Goal: Task Accomplishment & Management: Manage account settings

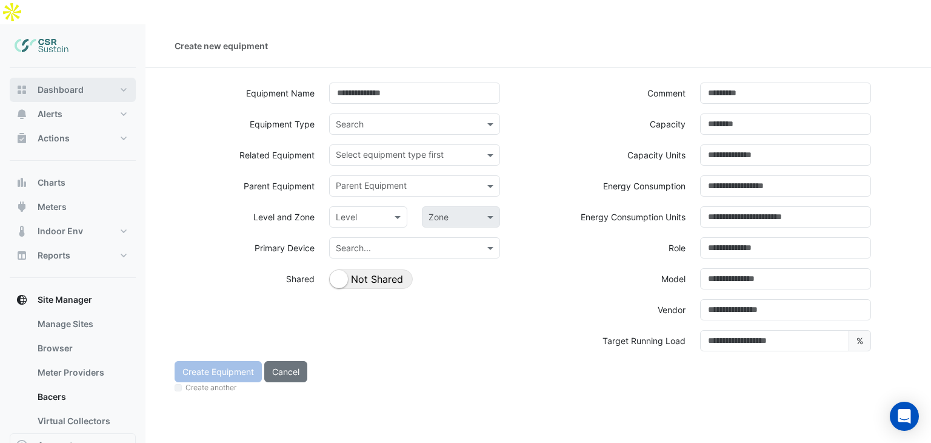
click at [43, 84] on span "Dashboard" at bounding box center [61, 90] width 46 height 12
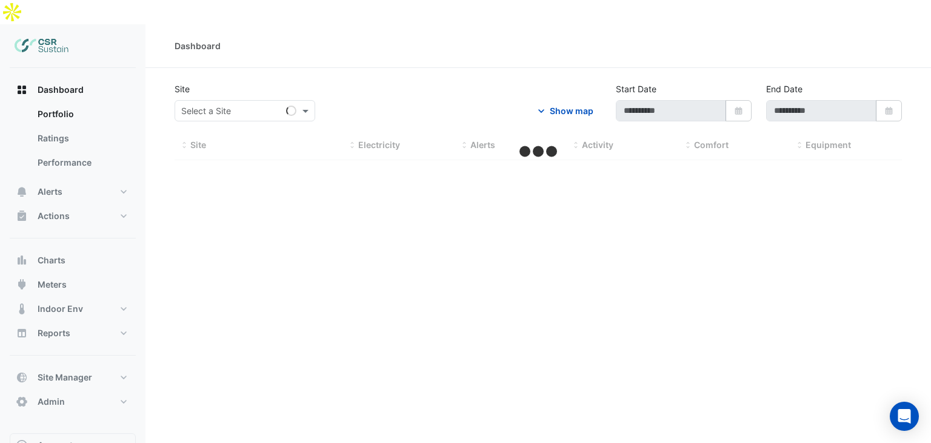
type input "**********"
select select "***"
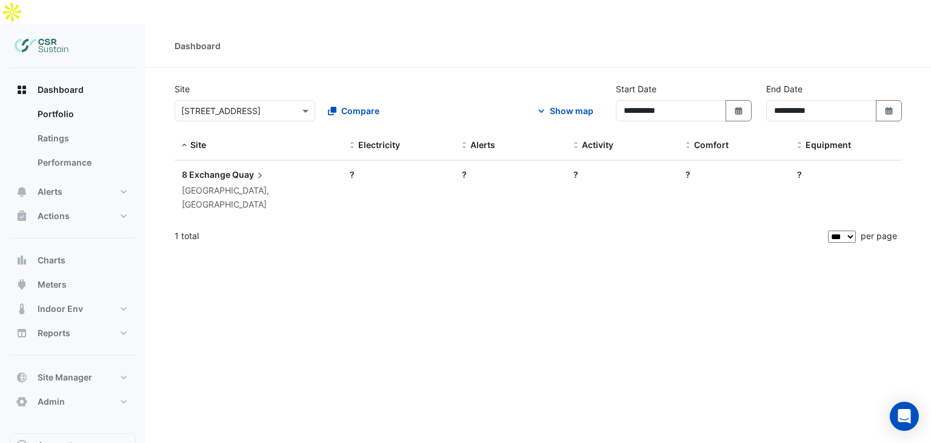
click at [247, 100] on div "× 8 Exchange Quay" at bounding box center [245, 110] width 141 height 21
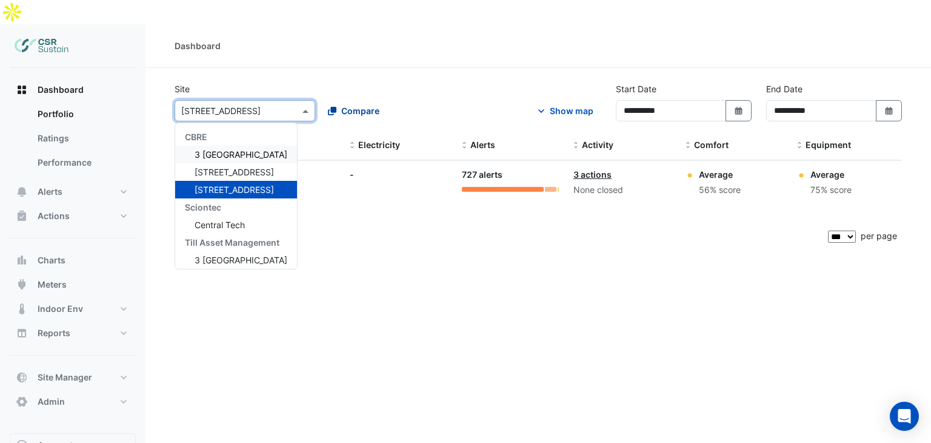
click at [336, 100] on button "Compare" at bounding box center [353, 110] width 67 height 21
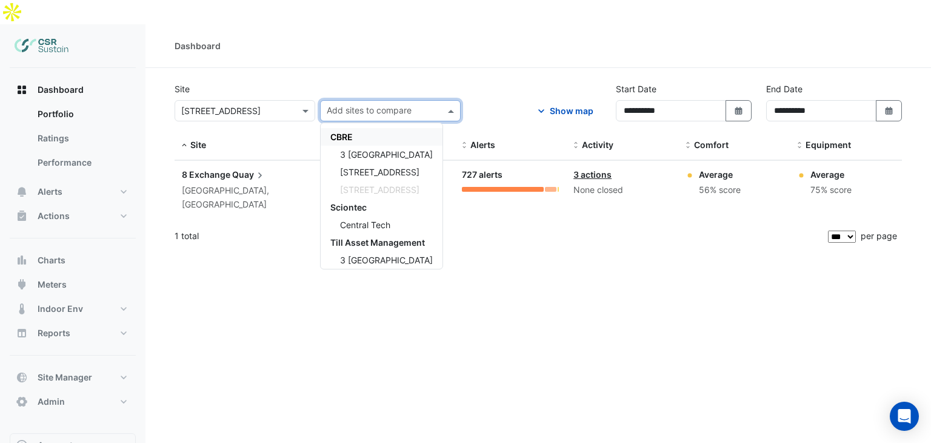
click at [357, 149] on span "3 [GEOGRAPHIC_DATA]" at bounding box center [386, 154] width 93 height 10
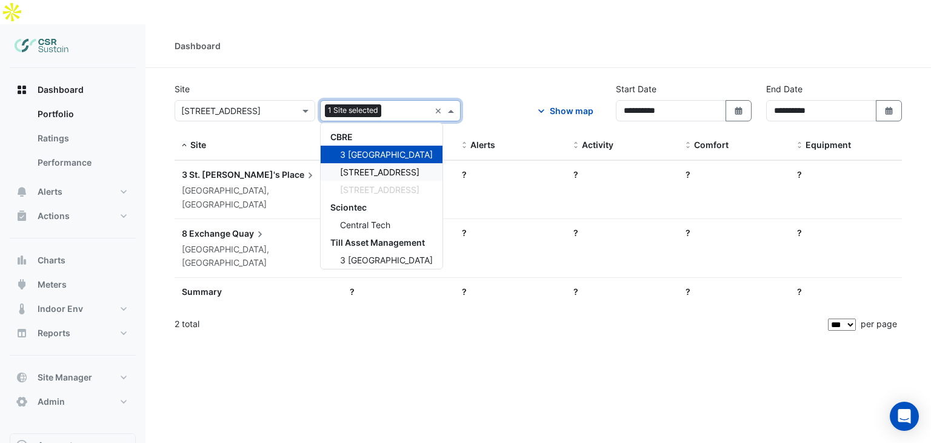
drag, startPoint x: 359, startPoint y: 149, endPoint x: 467, endPoint y: 121, distance: 110.9
click at [360, 167] on span "[STREET_ADDRESS]" at bounding box center [379, 172] width 79 height 10
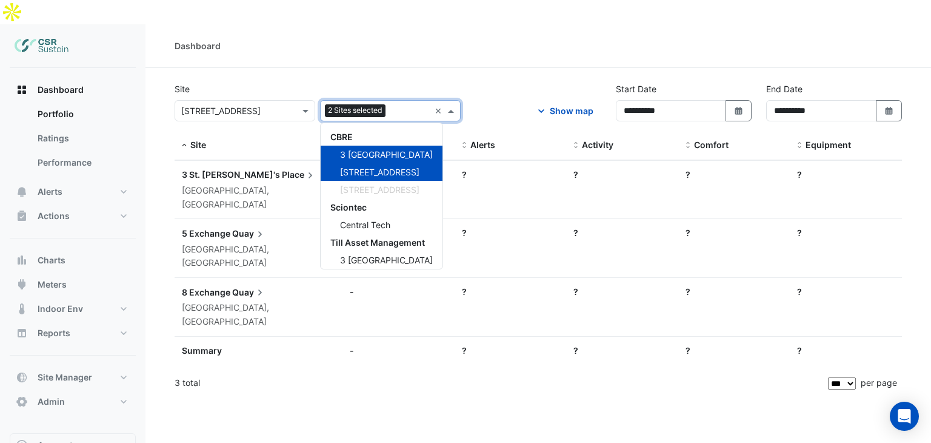
click at [501, 68] on section "**********" at bounding box center [538, 233] width 786 height 330
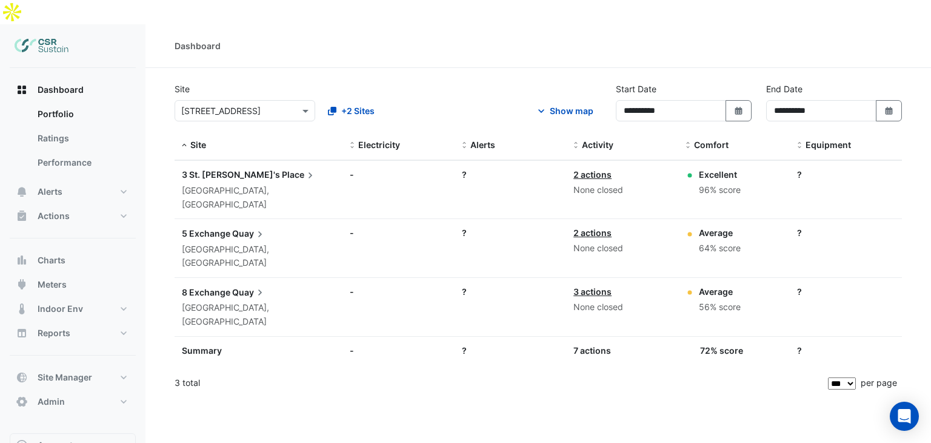
click at [536, 105] on icon "button" at bounding box center [541, 111] width 12 height 12
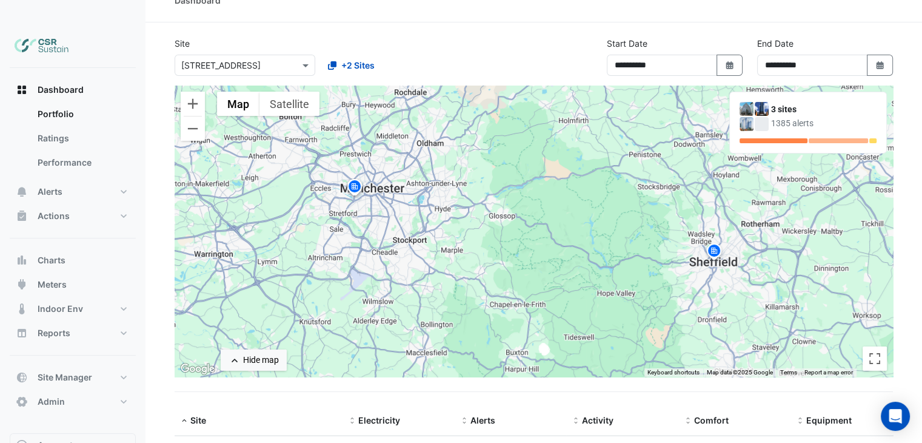
scroll to position [41, 0]
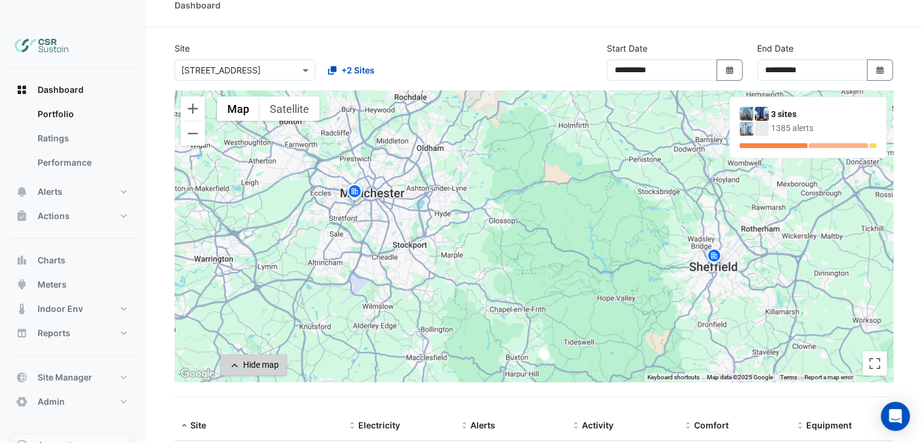
click at [248, 358] on div "Hide map" at bounding box center [261, 364] width 36 height 13
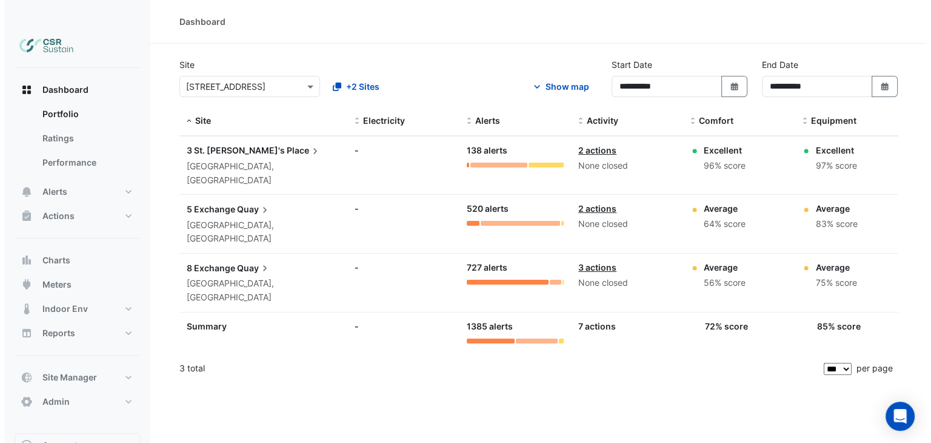
scroll to position [0, 0]
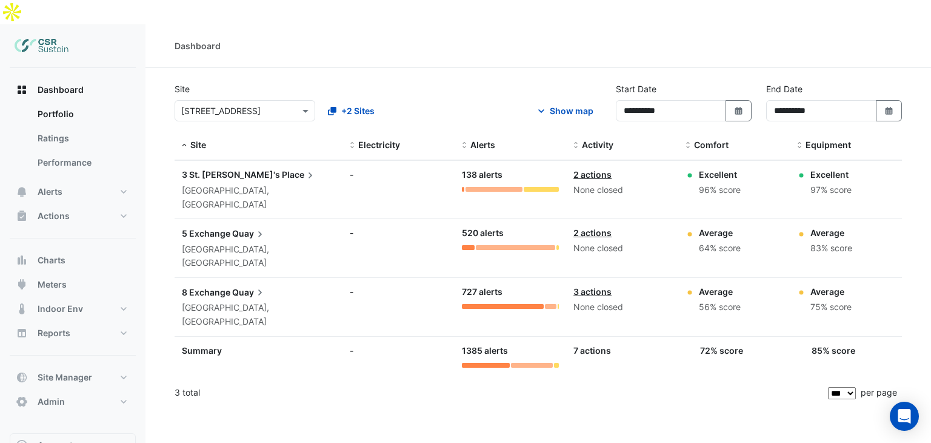
drag, startPoint x: 366, startPoint y: 113, endPoint x: 336, endPoint y: 238, distance: 128.9
click at [336, 237] on div "Site Electricity Alerts Activity [GEOGRAPHIC_DATA] Equipment Site: 3 St. [PERSO…" at bounding box center [538, 269] width 727 height 276
click at [358, 278] on datatable-body-cell "Electricity: -" at bounding box center [398, 307] width 112 height 58
click at [607, 241] on div "None closed" at bounding box center [622, 248] width 98 height 14
click at [223, 228] on span "5 Exchange" at bounding box center [206, 233] width 48 height 10
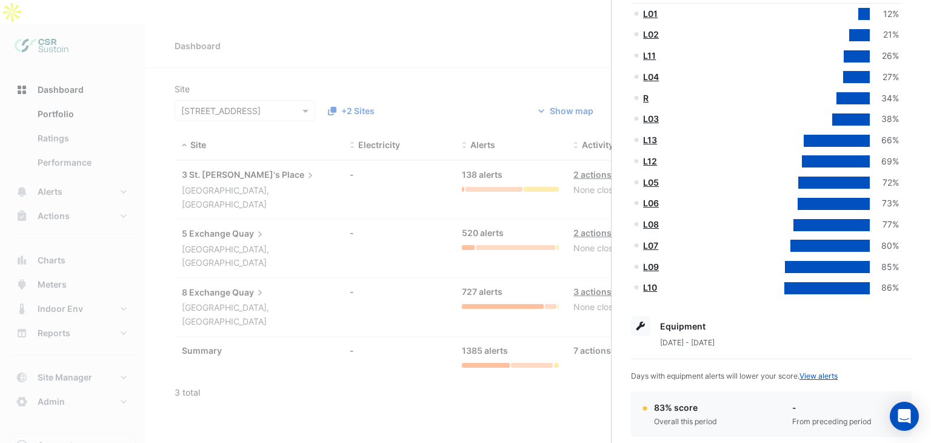
scroll to position [307, 0]
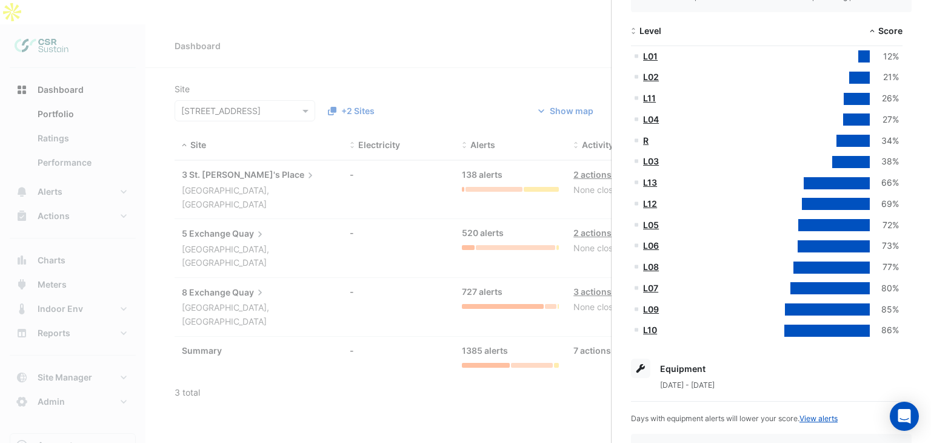
drag, startPoint x: 754, startPoint y: 213, endPoint x: 736, endPoint y: 143, distance: 71.9
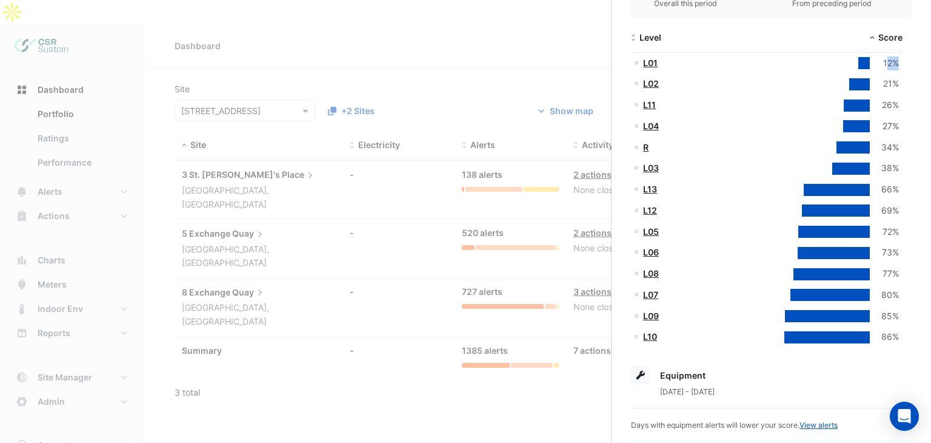
drag, startPoint x: 885, startPoint y: 62, endPoint x: 896, endPoint y: 62, distance: 10.9
click at [896, 62] on div "12%" at bounding box center [884, 63] width 29 height 14
drag, startPoint x: 898, startPoint y: 335, endPoint x: 881, endPoint y: 339, distance: 16.9
click at [880, 339] on div "86%" at bounding box center [884, 337] width 29 height 14
click at [883, 338] on div "86%" at bounding box center [884, 337] width 29 height 14
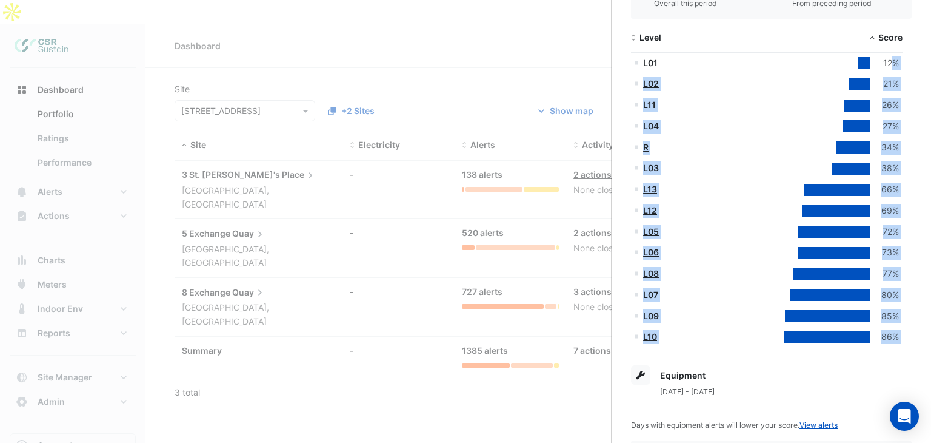
drag, startPoint x: 900, startPoint y: 64, endPoint x: 892, endPoint y: 66, distance: 8.1
click at [892, 66] on div "Exchange Quay, [GEOGRAPHIC_DATA], [GEOGRAPHIC_DATA] Monitoring Total sensors 2,…" at bounding box center [771, 425] width 319 height 1380
click at [892, 66] on div "12%" at bounding box center [884, 63] width 29 height 14
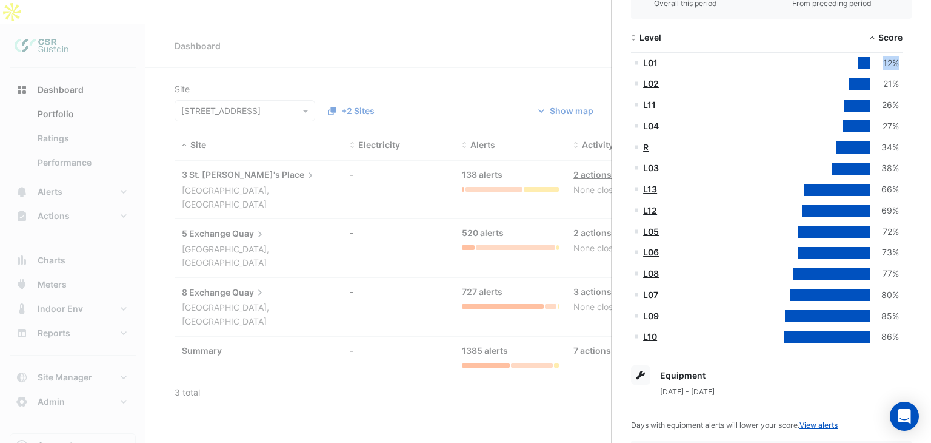
click at [882, 63] on datatable-body-cell "12%" at bounding box center [835, 63] width 136 height 21
click at [888, 63] on div "12%" at bounding box center [884, 63] width 29 height 14
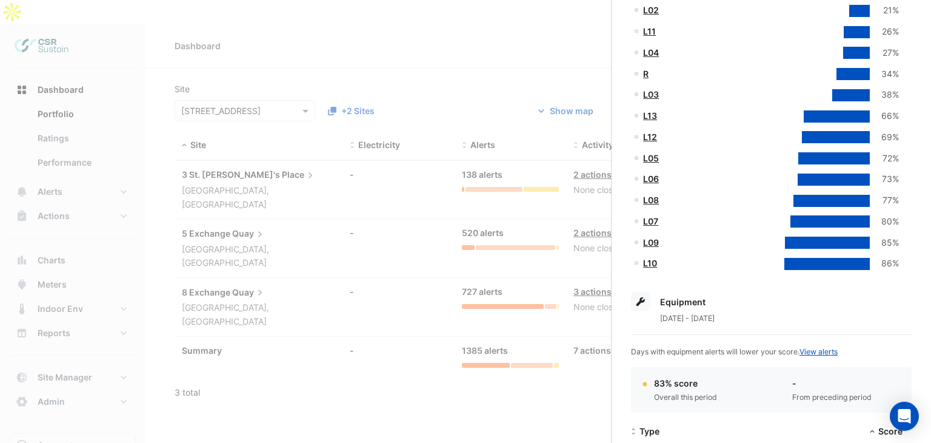
drag, startPoint x: 746, startPoint y: 335, endPoint x: 541, endPoint y: 336, distance: 204.9
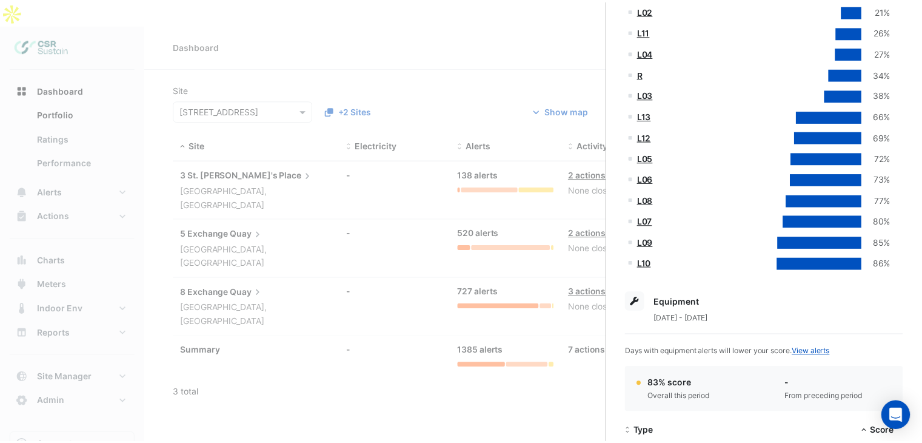
scroll to position [414, 0]
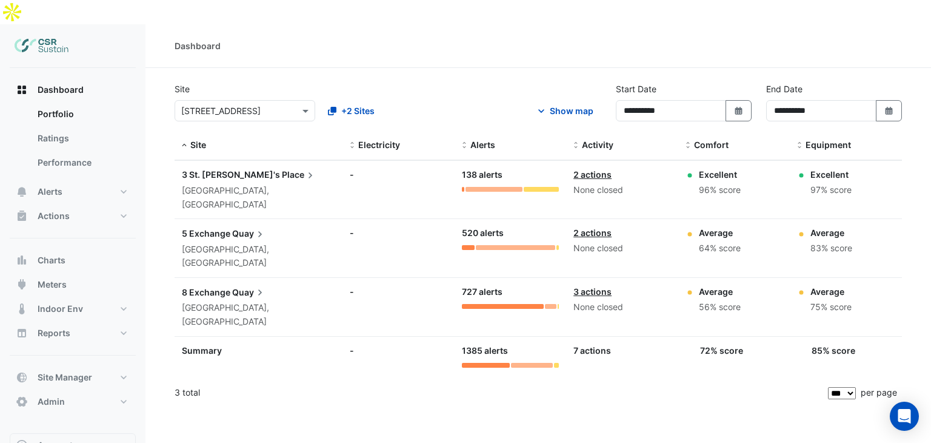
drag, startPoint x: 553, startPoint y: 285, endPoint x: 572, endPoint y: 248, distance: 41.8
drag, startPoint x: 822, startPoint y: 214, endPoint x: 807, endPoint y: 215, distance: 14.6
click at [807, 226] on div "Average 83% score" at bounding box center [846, 240] width 98 height 29
click at [723, 241] on div "64% score" at bounding box center [720, 248] width 42 height 14
drag, startPoint x: 710, startPoint y: 212, endPoint x: 692, endPoint y: 213, distance: 18.3
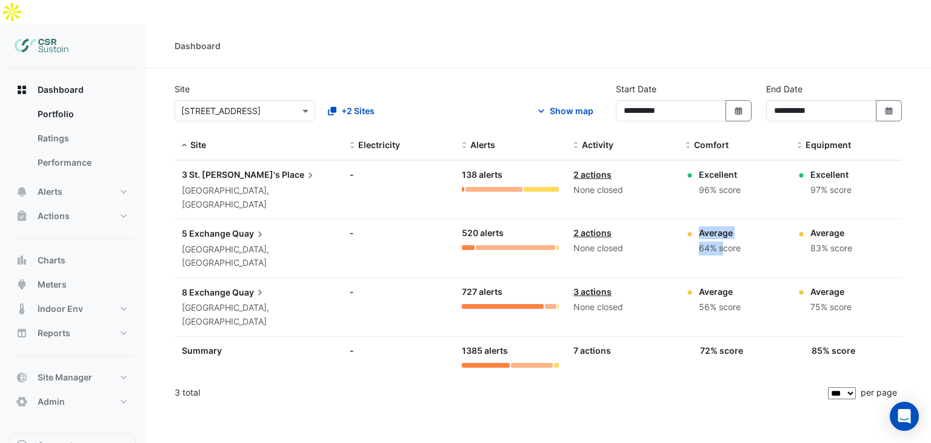
click at [692, 226] on div "Average 64% score" at bounding box center [735, 240] width 98 height 29
click at [820, 241] on div "83% score" at bounding box center [831, 248] width 42 height 14
drag, startPoint x: 832, startPoint y: 212, endPoint x: 808, endPoint y: 209, distance: 24.4
click at [808, 226] on div "Average 83% score" at bounding box center [846, 240] width 98 height 29
click at [296, 104] on div at bounding box center [244, 111] width 139 height 14
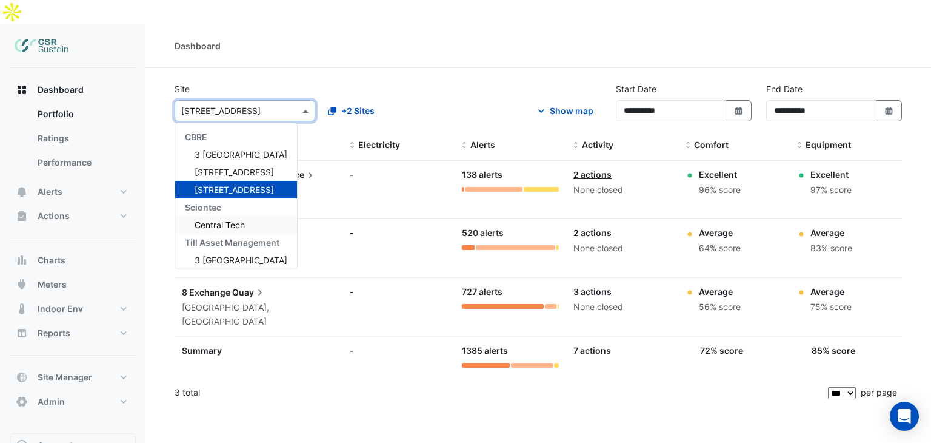
click at [236, 219] on span "Central Tech" at bounding box center [220, 224] width 50 height 10
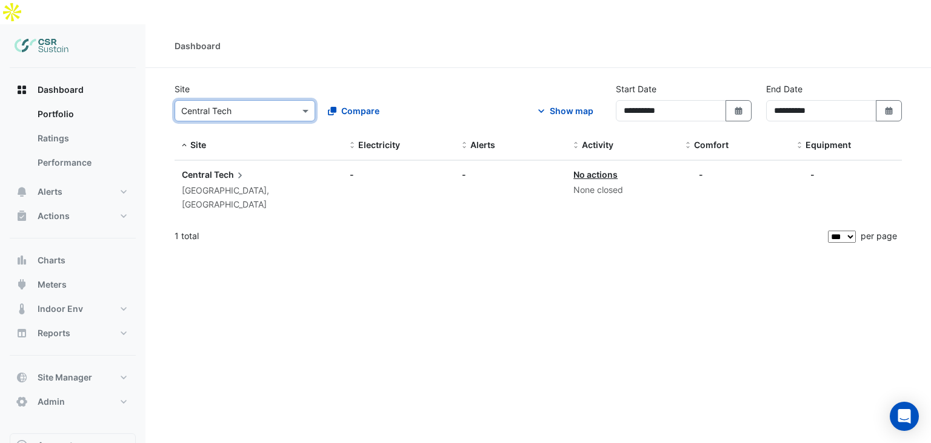
click at [199, 169] on span "Central" at bounding box center [197, 174] width 30 height 10
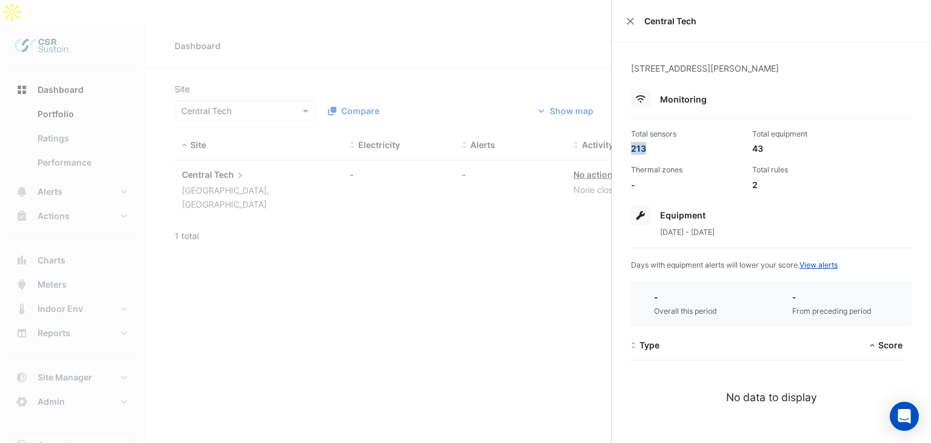
drag, startPoint x: 650, startPoint y: 147, endPoint x: 626, endPoint y: 152, distance: 24.9
click at [626, 152] on div "[STREET_ADDRESS][PERSON_NAME] Monitoring Total sensors 213 Total equipment 43 T…" at bounding box center [771, 308] width 319 height 533
drag, startPoint x: 763, startPoint y: 145, endPoint x: 746, endPoint y: 147, distance: 17.1
click at [747, 147] on div "Total equipment 43" at bounding box center [807, 142] width 121 height 26
drag, startPoint x: 758, startPoint y: 182, endPoint x: 679, endPoint y: 158, distance: 83.2
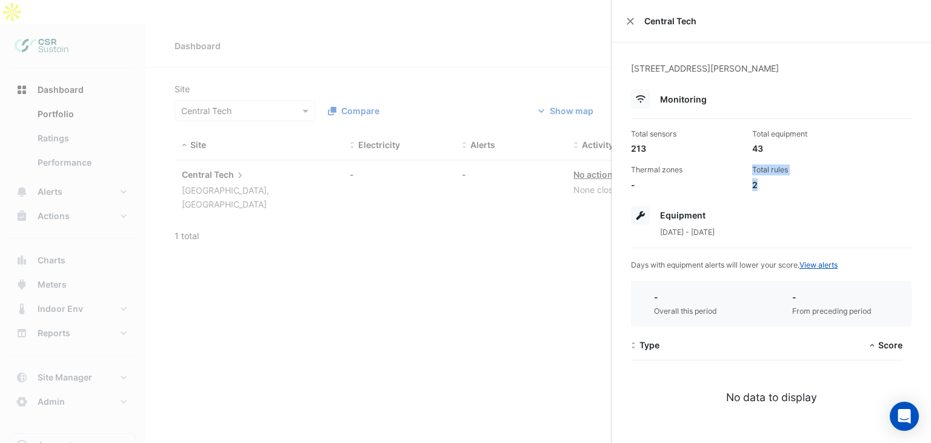
click at [703, 169] on div "Total sensors 213 Total equipment 43 Thermal zones - Total rules 2" at bounding box center [771, 155] width 290 height 72
drag, startPoint x: 672, startPoint y: 156, endPoint x: 649, endPoint y: 148, distance: 24.0
click at [663, 153] on div "Total sensors 213 Total equipment 43 Thermal zones - Total rules 2" at bounding box center [771, 155] width 290 height 72
drag, startPoint x: 648, startPoint y: 148, endPoint x: 630, endPoint y: 144, distance: 18.5
click at [630, 144] on div "Total sensors 213" at bounding box center [686, 142] width 121 height 26
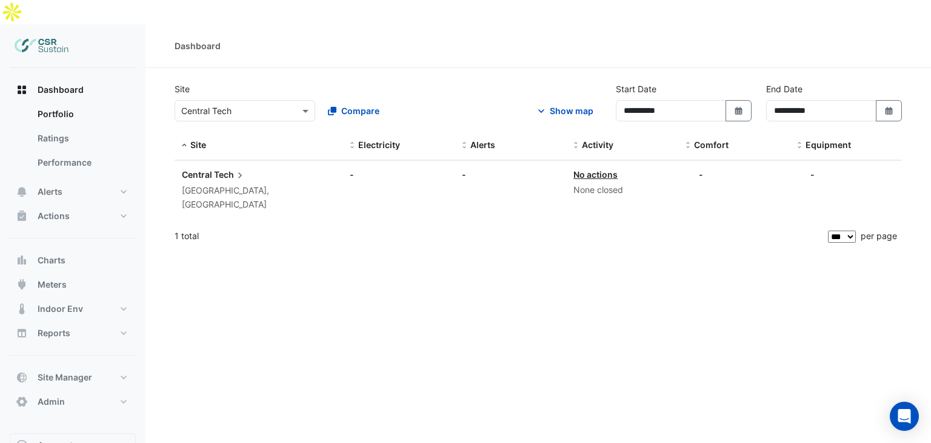
click at [375, 261] on ngb-offcanvas-backdrop at bounding box center [465, 221] width 931 height 443
click at [51, 185] on span "Alerts" at bounding box center [50, 191] width 25 height 12
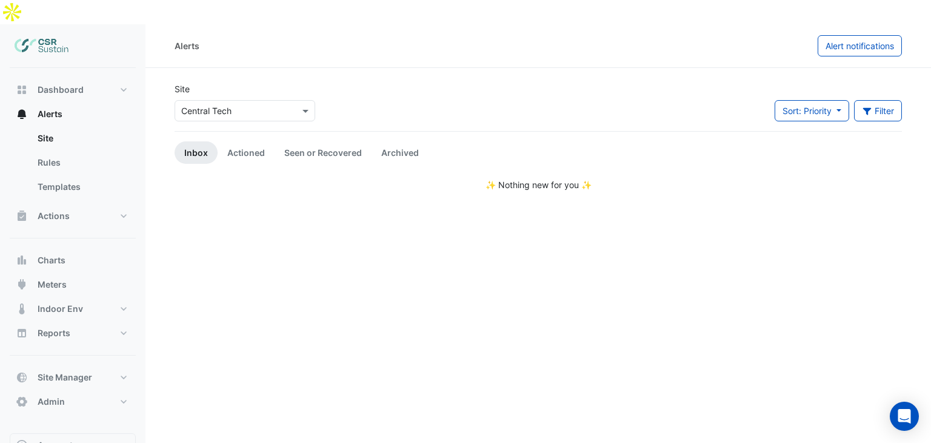
click at [232, 105] on input "text" at bounding box center [232, 111] width 103 height 13
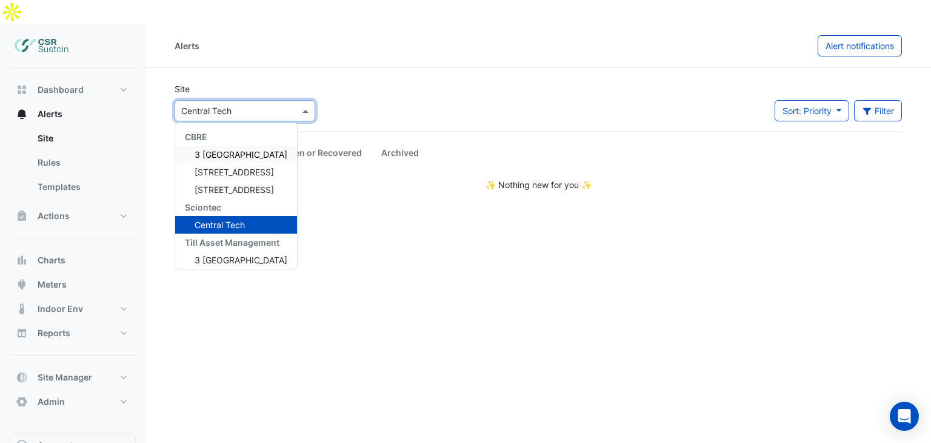
drag, startPoint x: 232, startPoint y: 132, endPoint x: 238, endPoint y: 137, distance: 8.2
click at [232, 149] on span "3 [GEOGRAPHIC_DATA]" at bounding box center [241, 154] width 93 height 10
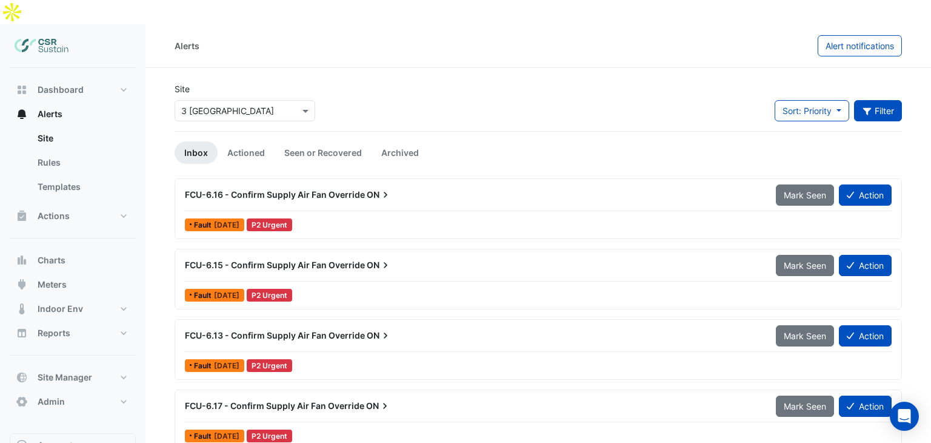
click at [862, 107] on icon "button" at bounding box center [867, 111] width 11 height 8
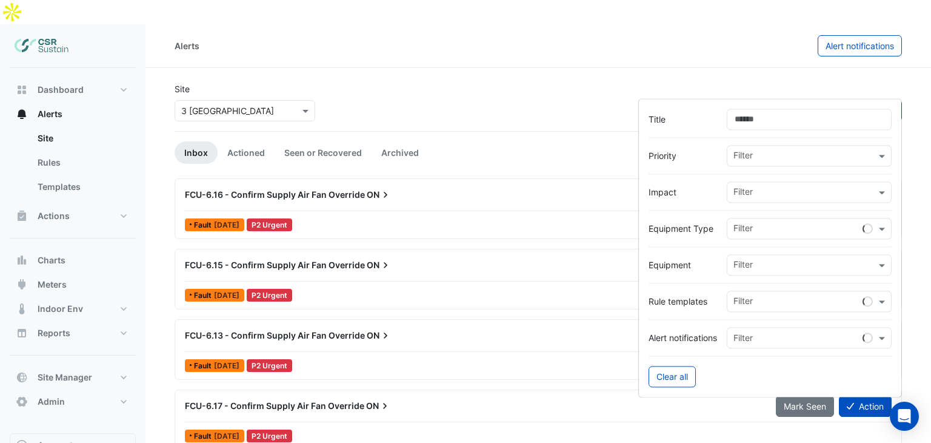
click at [747, 192] on input "text" at bounding box center [804, 193] width 142 height 13
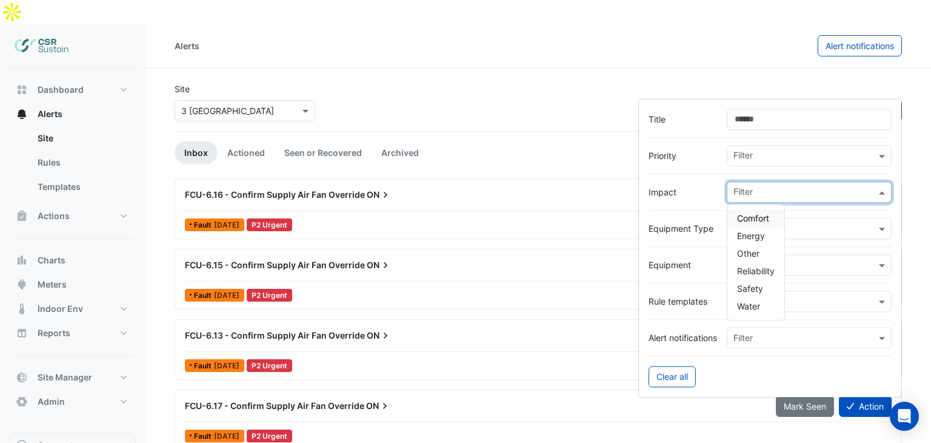
click at [752, 218] on span "Comfort" at bounding box center [753, 218] width 32 height 10
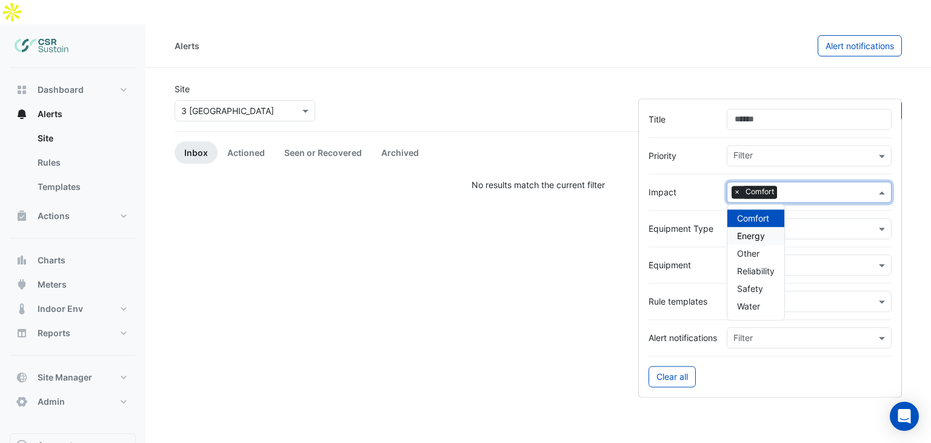
click at [744, 233] on span "Energy" at bounding box center [751, 235] width 28 height 10
click at [732, 192] on span "×" at bounding box center [737, 192] width 11 height 12
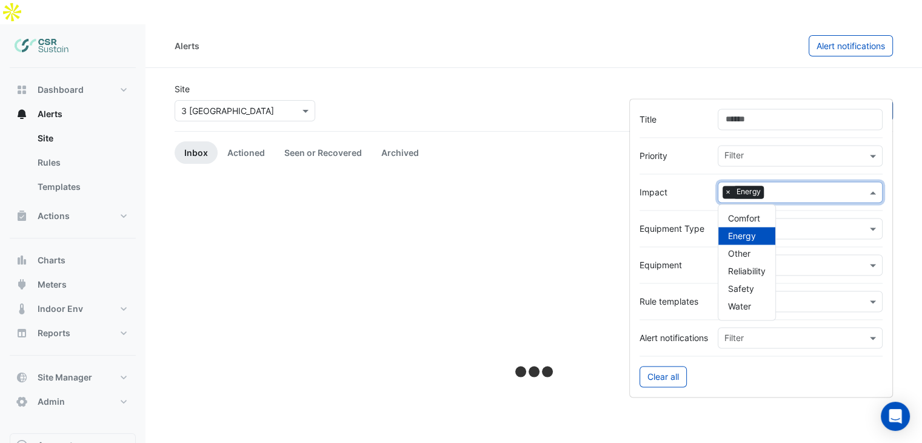
click at [701, 102] on form "Title Priority Filter Impact × Energy Comfort Energy Other Reliability Safety W…" at bounding box center [761, 247] width 264 height 299
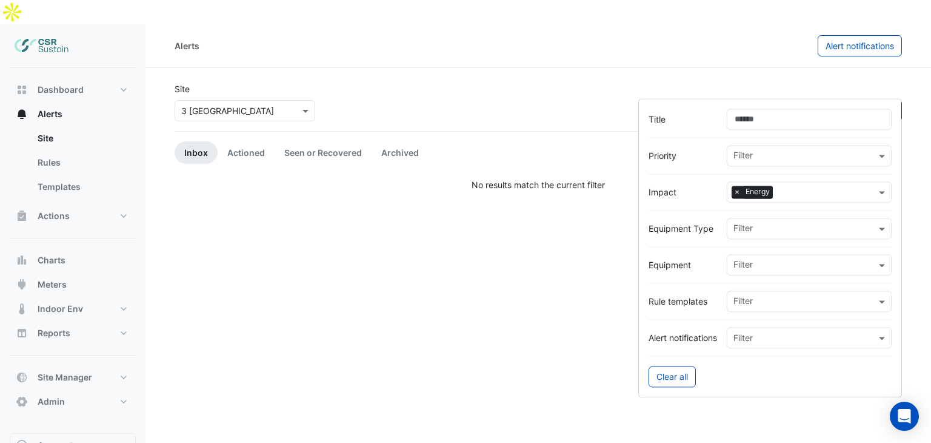
click at [704, 82] on div "Site × 3 [GEOGRAPHIC_DATA] Sort: Priority Priority Updated 1 filter" at bounding box center [538, 106] width 742 height 48
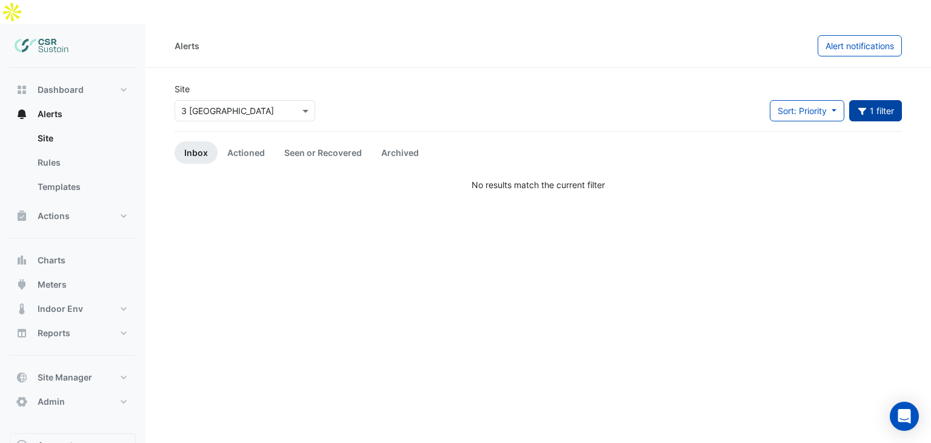
click at [875, 100] on button "1 filter" at bounding box center [875, 110] width 53 height 21
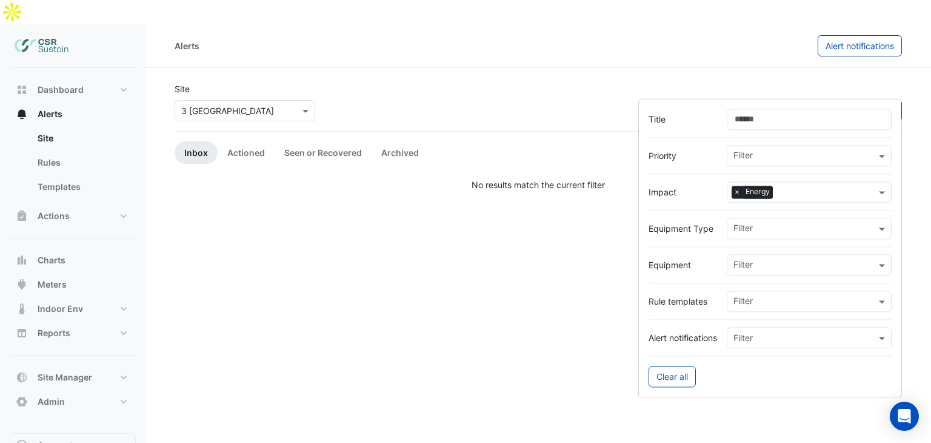
click at [255, 105] on input "text" at bounding box center [232, 111] width 103 height 13
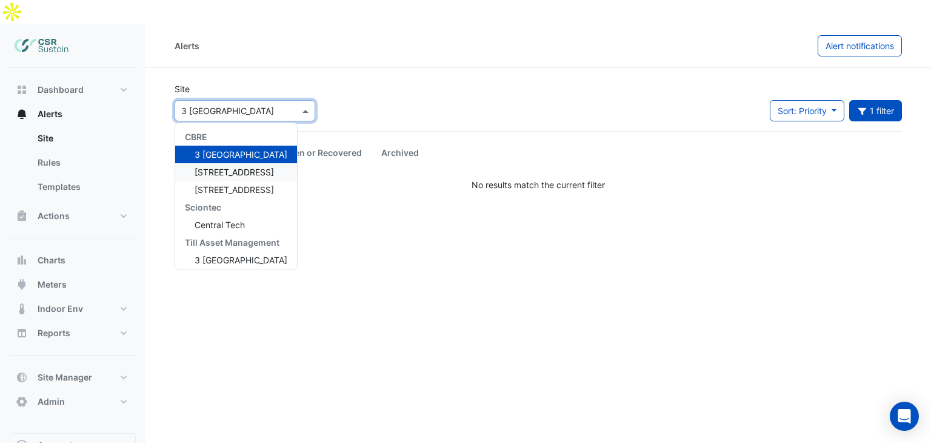
click at [213, 167] on span "[STREET_ADDRESS]" at bounding box center [234, 172] width 79 height 10
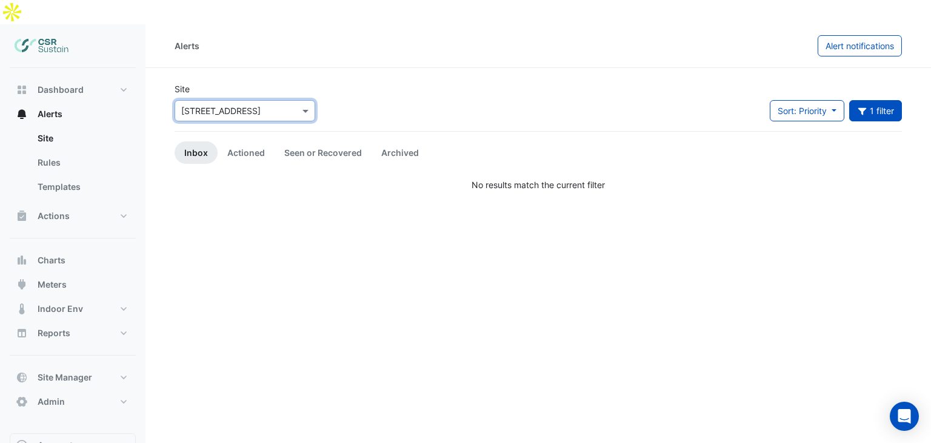
drag, startPoint x: 294, startPoint y: 89, endPoint x: 293, endPoint y: 95, distance: 6.7
click at [294, 104] on div at bounding box center [244, 111] width 139 height 14
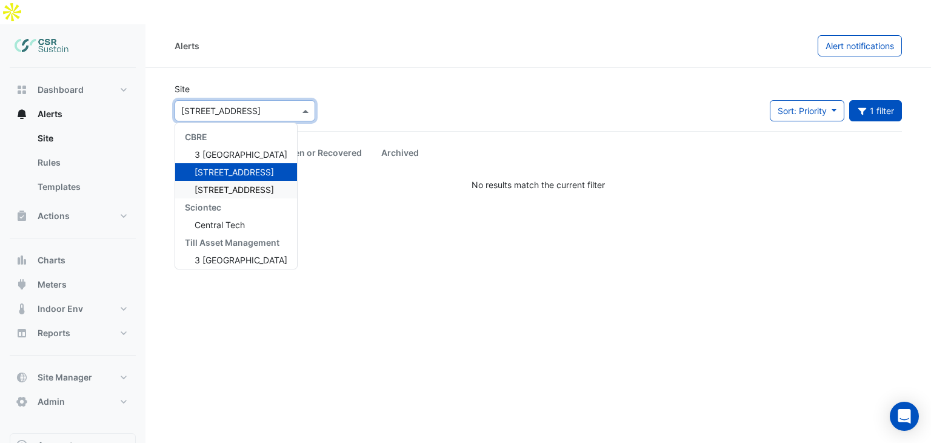
click at [234, 184] on span "[STREET_ADDRESS]" at bounding box center [234, 189] width 79 height 10
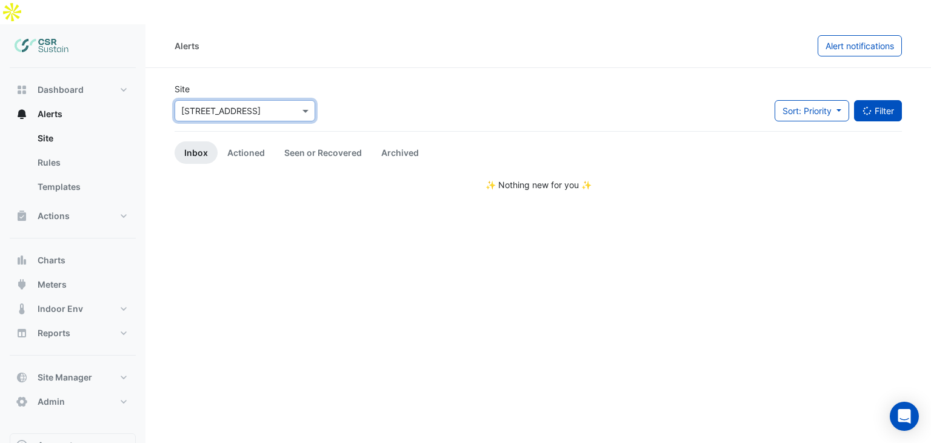
click at [880, 100] on button "Filter" at bounding box center [878, 110] width 48 height 21
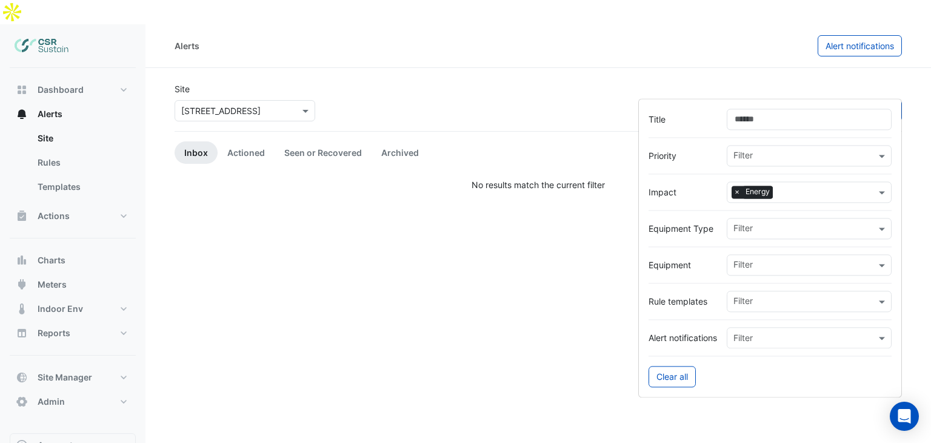
drag, startPoint x: 733, startPoint y: 190, endPoint x: 752, endPoint y: 190, distance: 18.8
click at [734, 190] on span "×" at bounding box center [737, 192] width 11 height 12
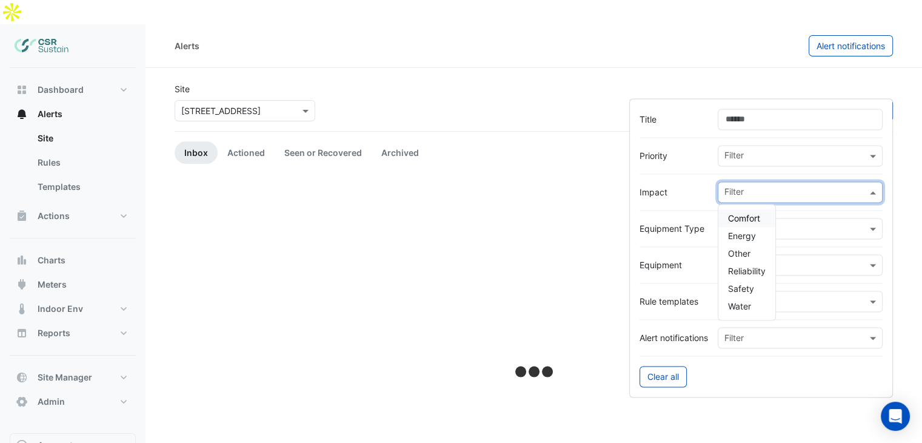
click at [752, 190] on input "text" at bounding box center [795, 193] width 142 height 13
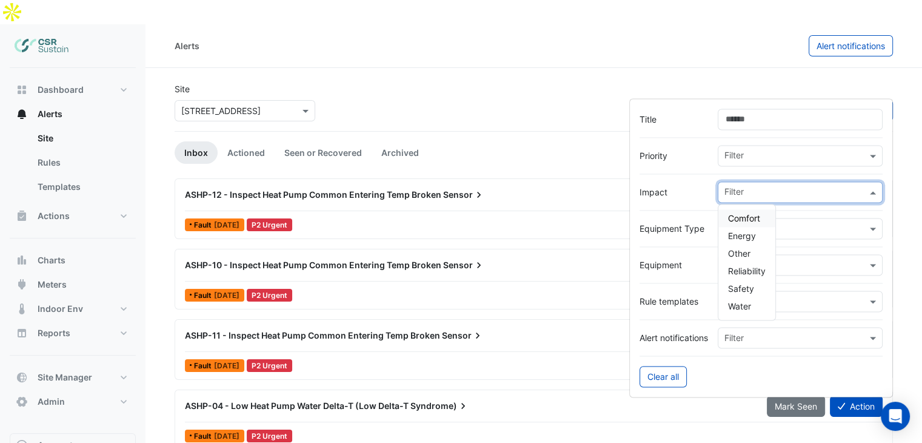
click at [745, 219] on span "Comfort" at bounding box center [744, 218] width 32 height 10
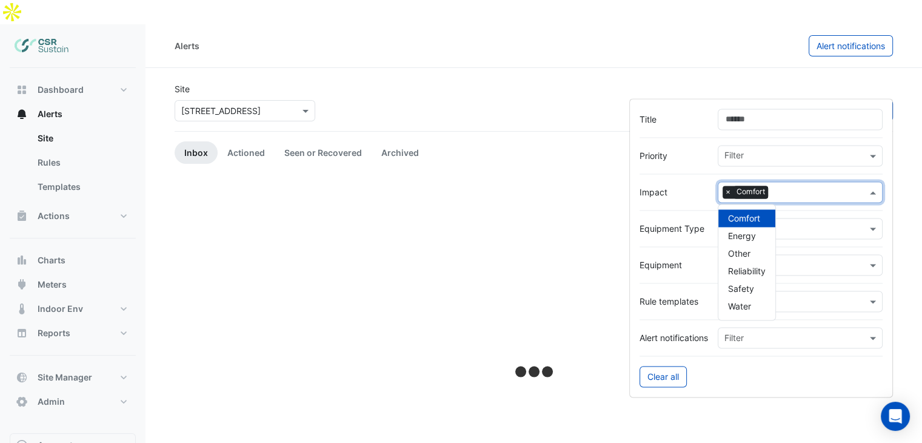
drag, startPoint x: 548, startPoint y: 88, endPoint x: 546, endPoint y: 76, distance: 11.8
click at [548, 87] on div "Site × [STREET_ADDRESS] Sort: Priority Priority Updated 1 filter" at bounding box center [533, 106] width 733 height 48
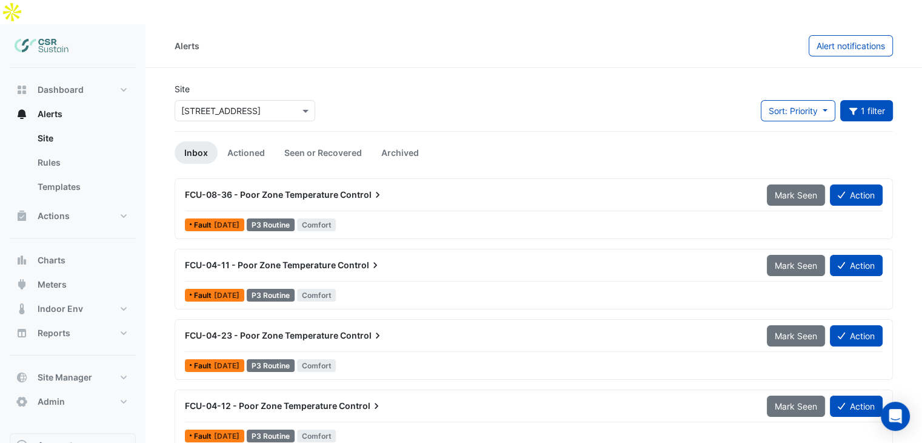
click at [372, 189] on icon at bounding box center [378, 195] width 12 height 12
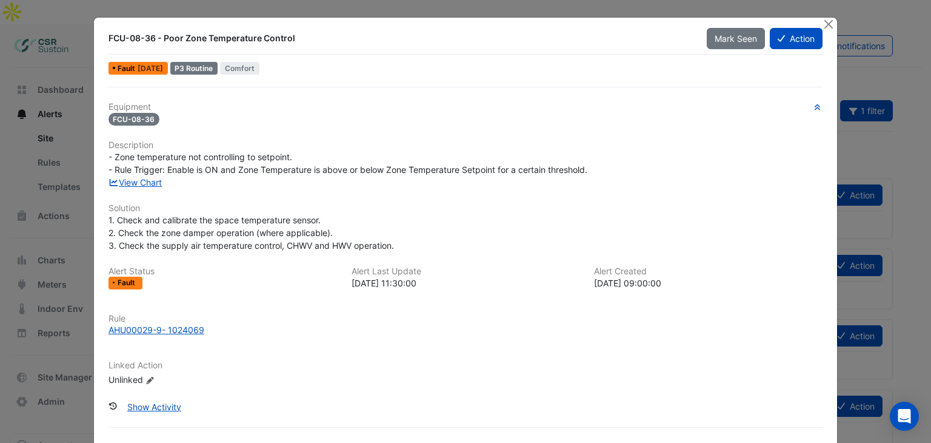
click at [125, 167] on span "- Zone temperature not controlling to setpoint. - Rule Trigger: Enable is ON an…" at bounding box center [348, 163] width 479 height 23
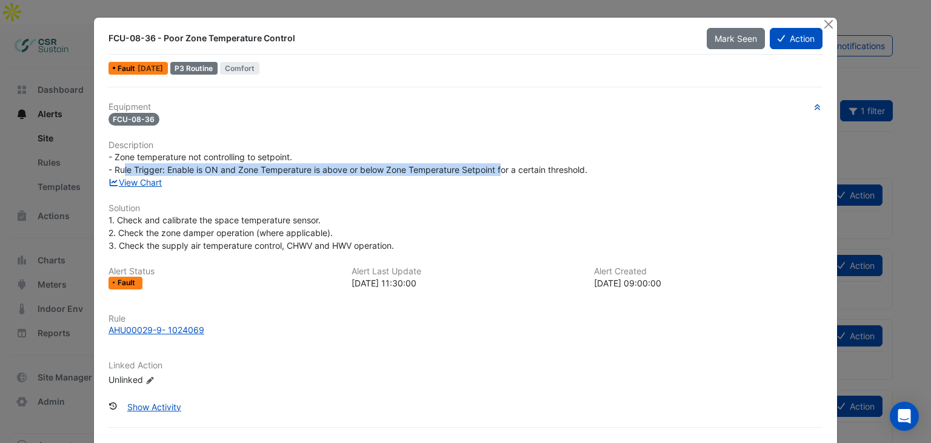
drag, startPoint x: 119, startPoint y: 169, endPoint x: 492, endPoint y: 171, distance: 373.4
click at [499, 170] on span "- Zone temperature not controlling to setpoint. - Rule Trigger: Enable is ON an…" at bounding box center [348, 163] width 479 height 23
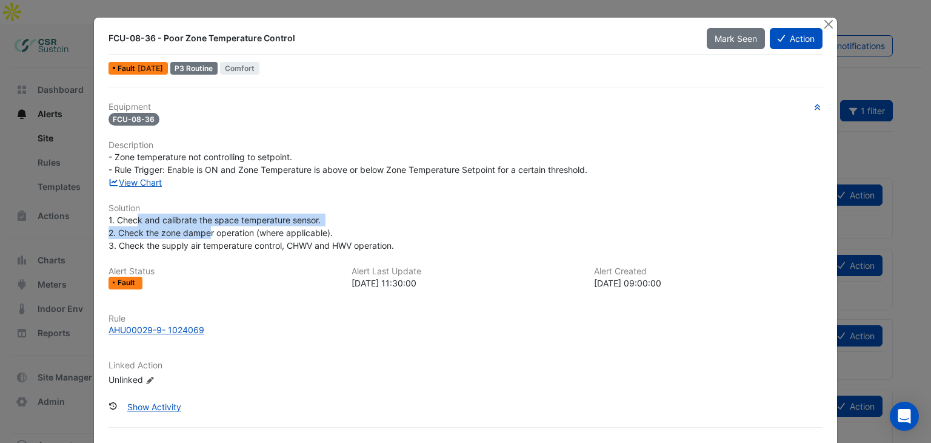
drag, startPoint x: 190, startPoint y: 226, endPoint x: 206, endPoint y: 230, distance: 16.3
click at [206, 230] on span "1. Check and calibrate the space temperature sensor. 2. Check the zone damper o…" at bounding box center [252, 233] width 286 height 36
click at [800, 37] on button "Action" at bounding box center [796, 38] width 53 height 21
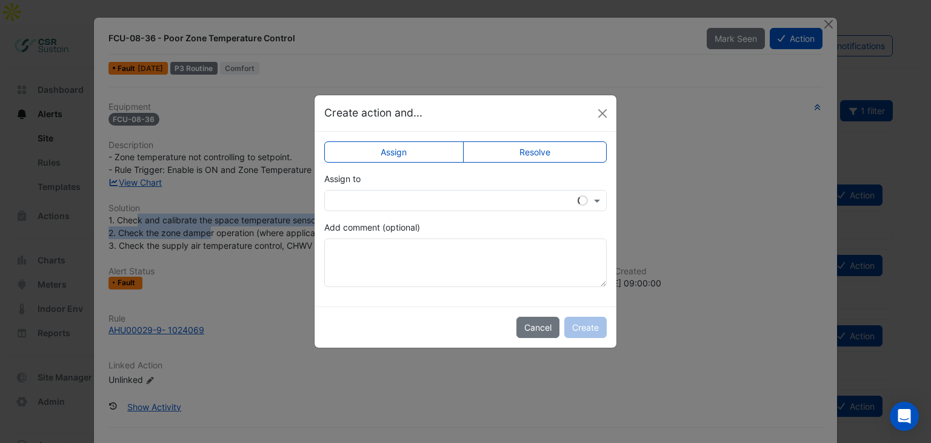
click at [483, 201] on input "text" at bounding box center [453, 201] width 245 height 13
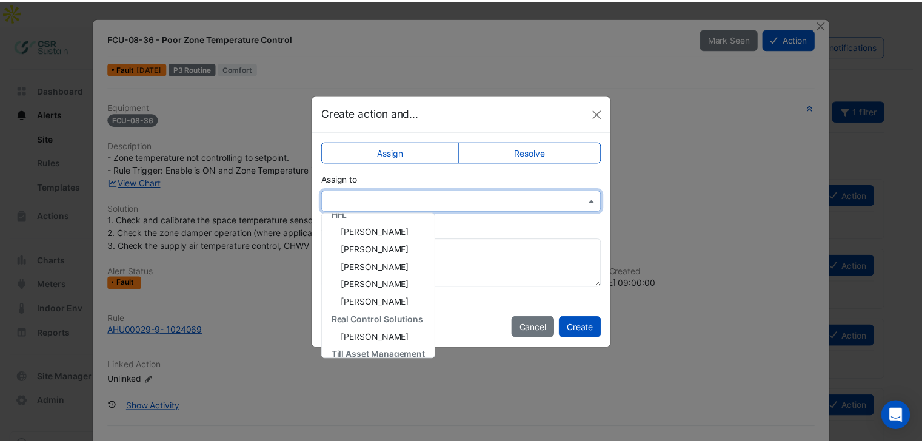
scroll to position [239, 0]
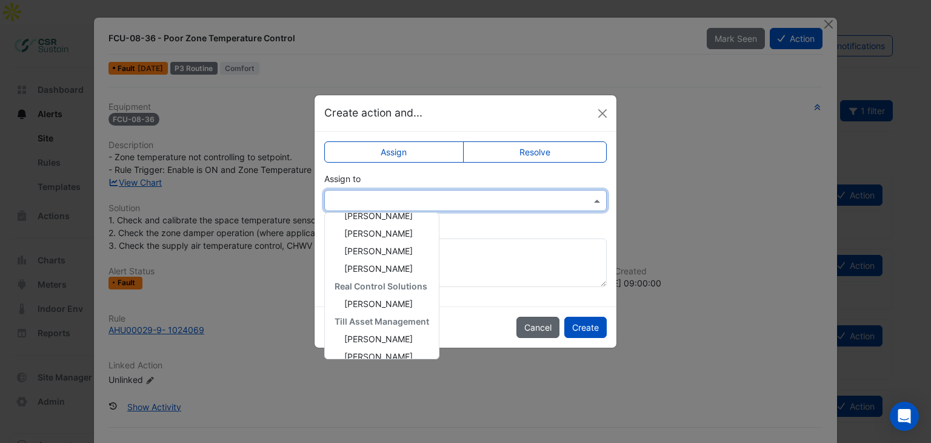
click at [544, 323] on button "Cancel" at bounding box center [537, 326] width 43 height 21
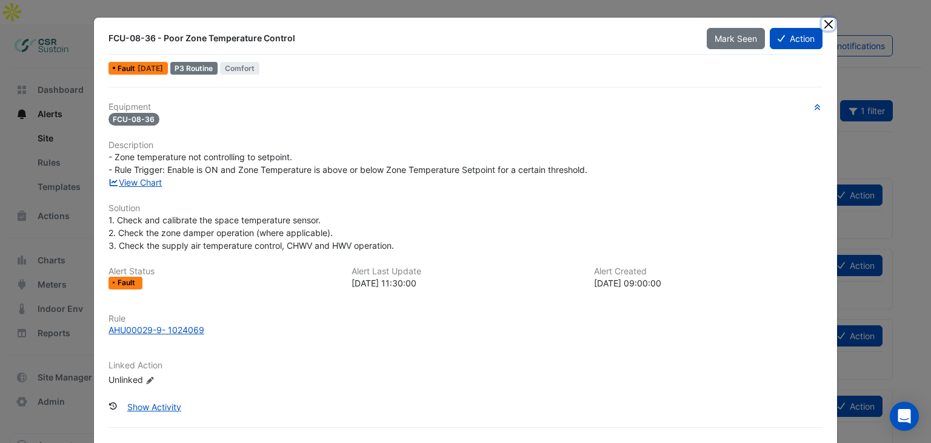
click at [822, 24] on button "Close" at bounding box center [828, 24] width 13 height 13
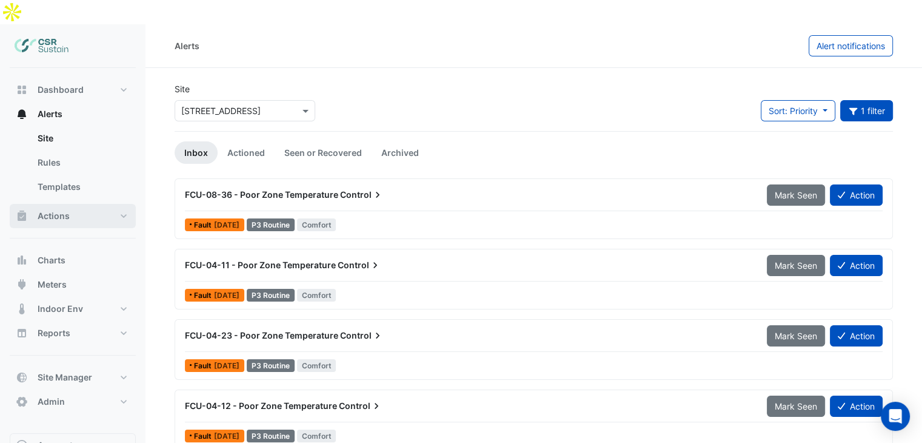
click at [68, 210] on span "Actions" at bounding box center [54, 216] width 32 height 12
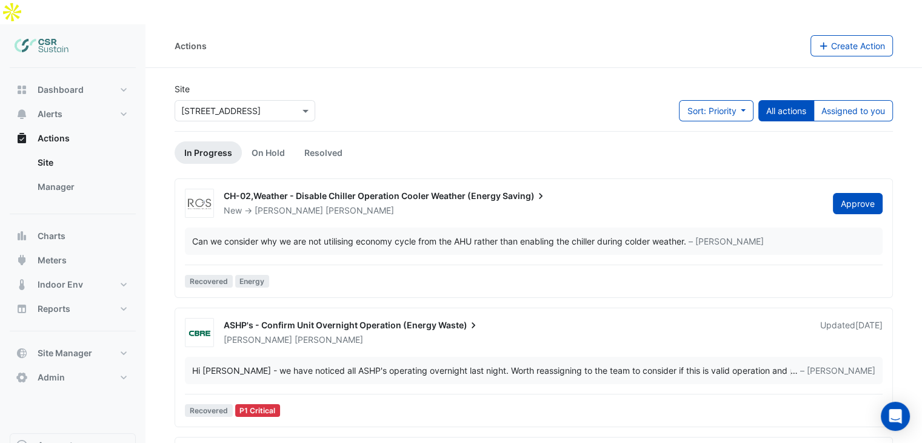
drag, startPoint x: 79, startPoint y: 164, endPoint x: 310, endPoint y: 241, distance: 243.4
click at [79, 175] on link "Manager" at bounding box center [82, 187] width 108 height 24
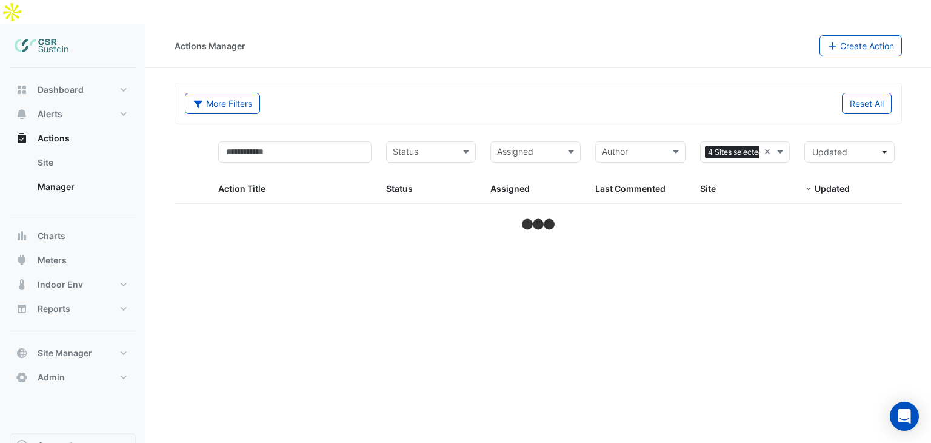
select select "***"
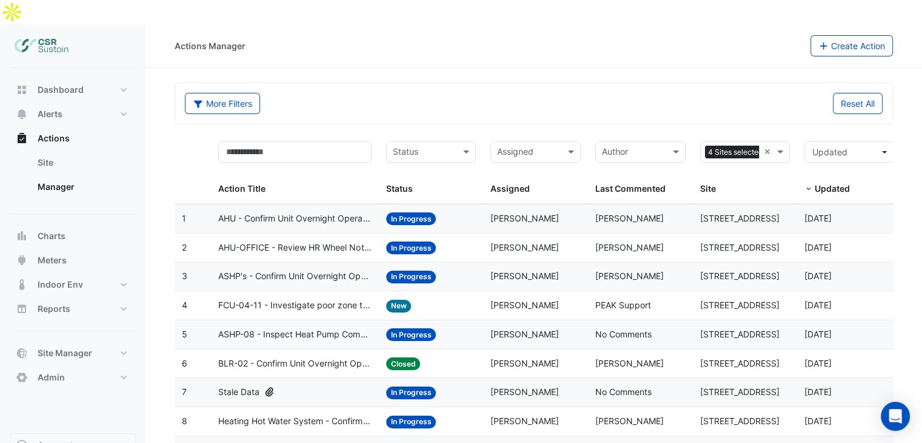
drag, startPoint x: 349, startPoint y: 225, endPoint x: 321, endPoint y: 115, distance: 113.1
click at [339, 212] on span "AHU - Confirm Unit Overnight Operation (Energy Waste)" at bounding box center [294, 219] width 153 height 14
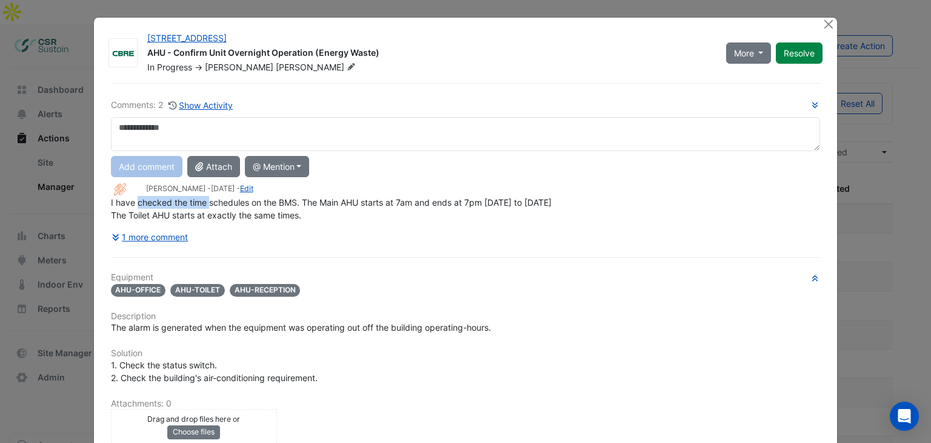
drag, startPoint x: 132, startPoint y: 200, endPoint x: 214, endPoint y: 209, distance: 82.9
click at [211, 206] on div "I have checked the time schedules on the BMS. The Main AHU starts at 7am and en…" at bounding box center [466, 208] width 710 height 25
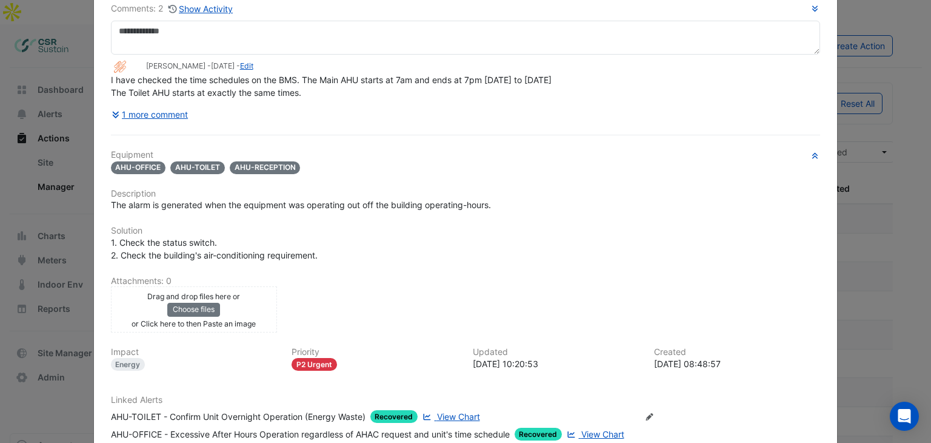
drag, startPoint x: 307, startPoint y: 272, endPoint x: 308, endPoint y: 289, distance: 16.4
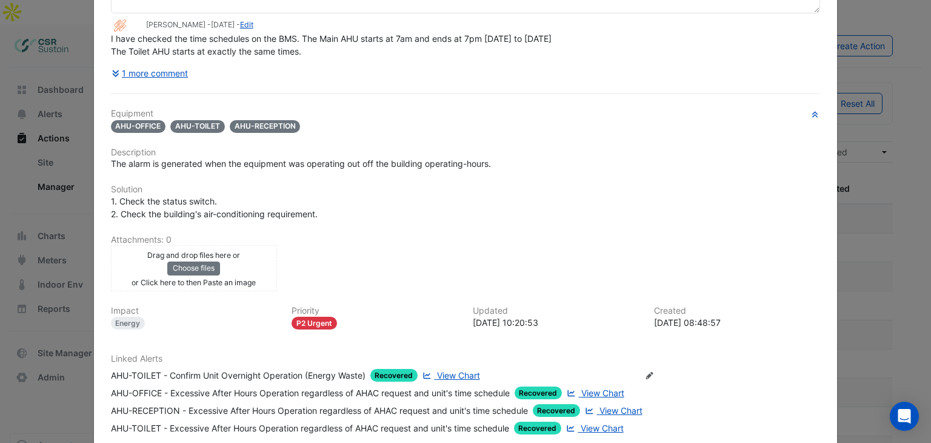
drag, startPoint x: 429, startPoint y: 275, endPoint x: 420, endPoint y: 275, distance: 8.5
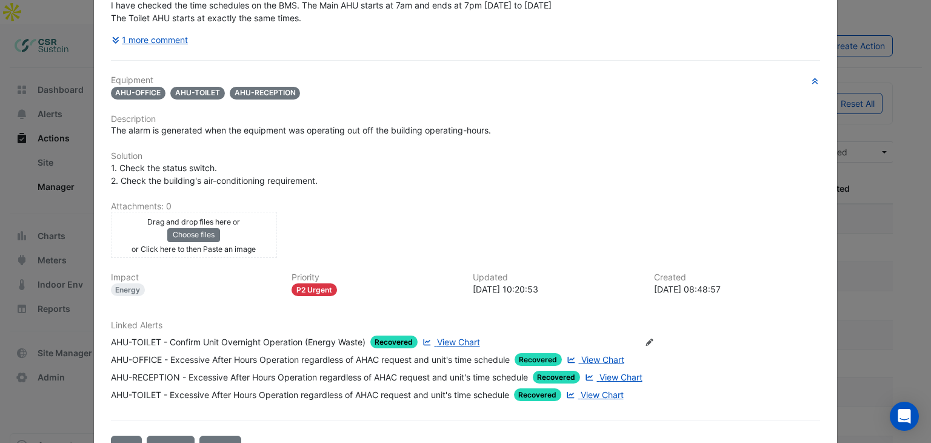
click at [64, 270] on ngb-modal-window "[STREET_ADDRESS] AHU - Confirm Unit Overnight Operation (Energy Waste) In Progr…" at bounding box center [465, 221] width 931 height 443
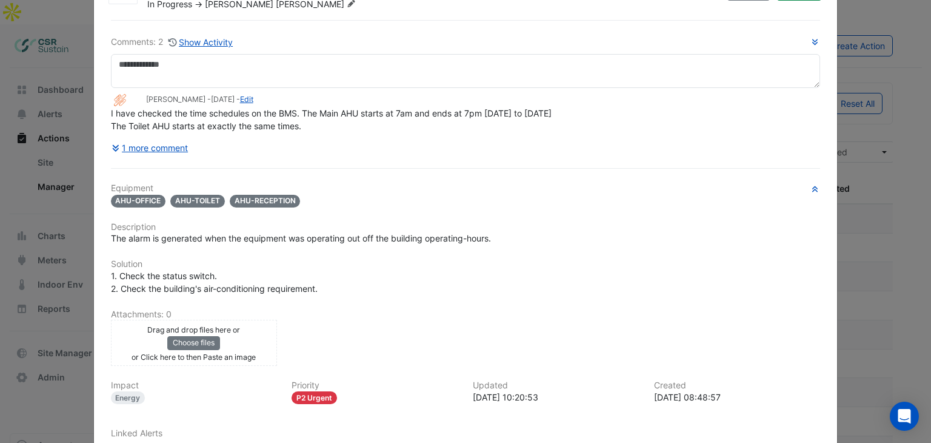
drag, startPoint x: 826, startPoint y: 75, endPoint x: 837, endPoint y: -2, distance: 77.8
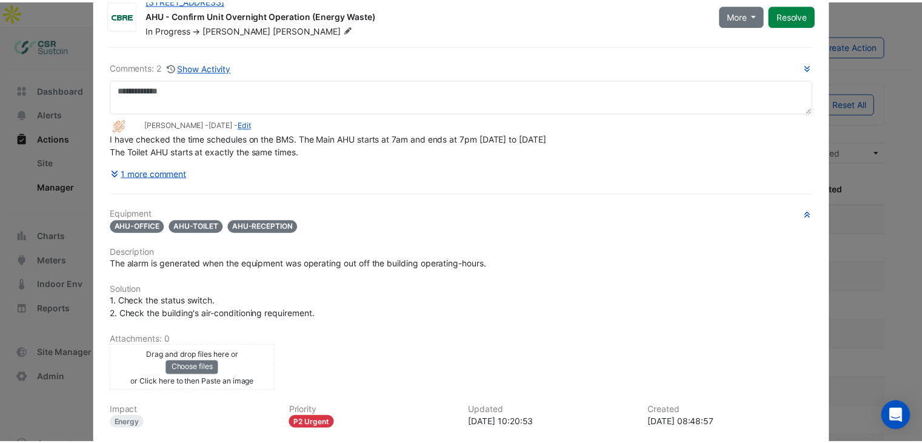
scroll to position [0, 0]
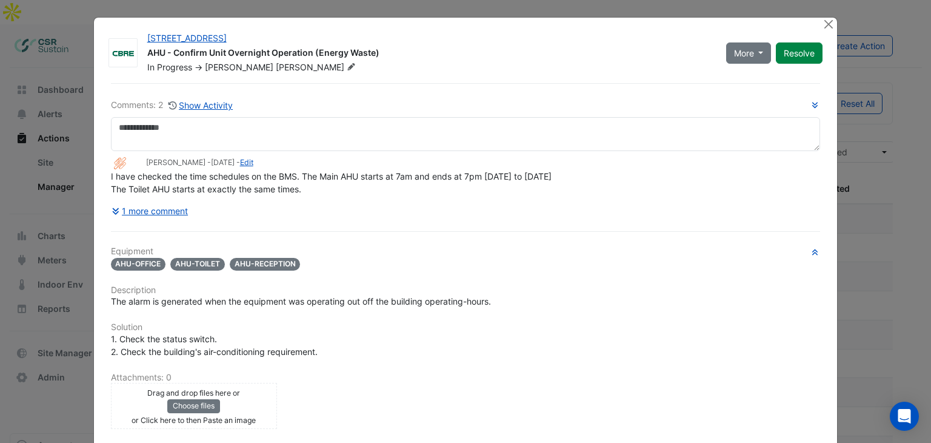
drag, startPoint x: 830, startPoint y: 50, endPoint x: 839, endPoint y: 13, distance: 37.5
click at [817, 25] on div "[STREET_ADDRESS] AHU - Confirm Unit Overnight Operation (Energy Waste) In Progr…" at bounding box center [466, 328] width 744 height 620
click at [823, 25] on button "Close" at bounding box center [828, 24] width 13 height 13
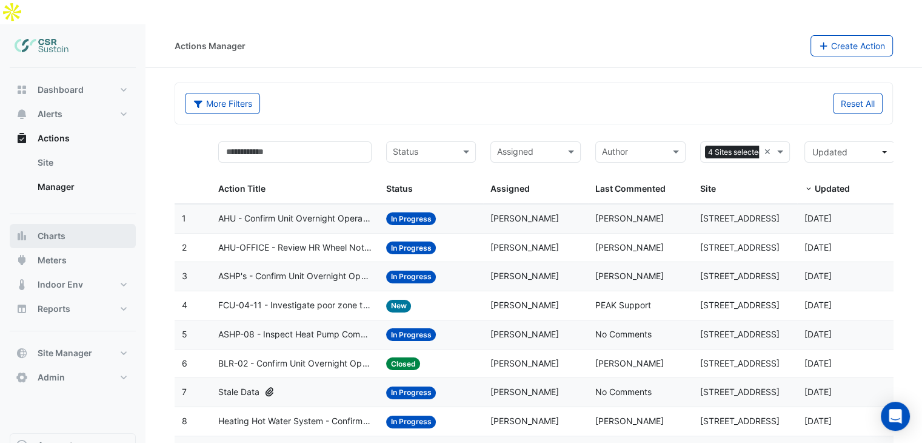
click at [63, 230] on span "Charts" at bounding box center [52, 236] width 28 height 12
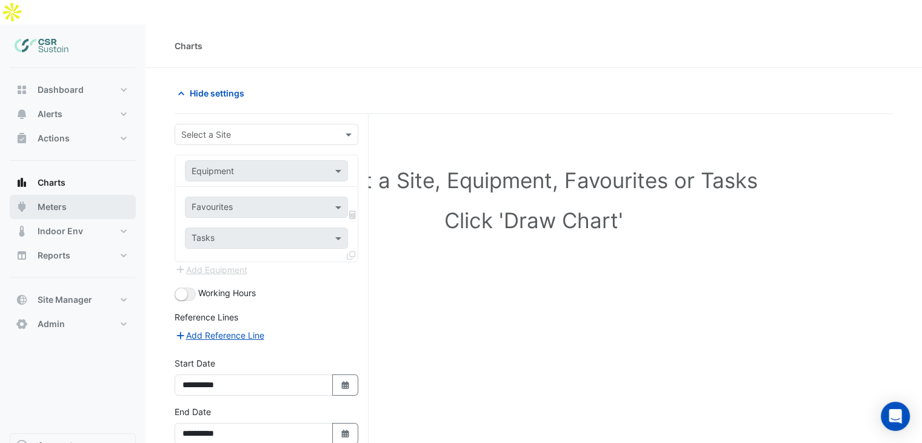
click at [87, 195] on button "Meters" at bounding box center [73, 207] width 126 height 24
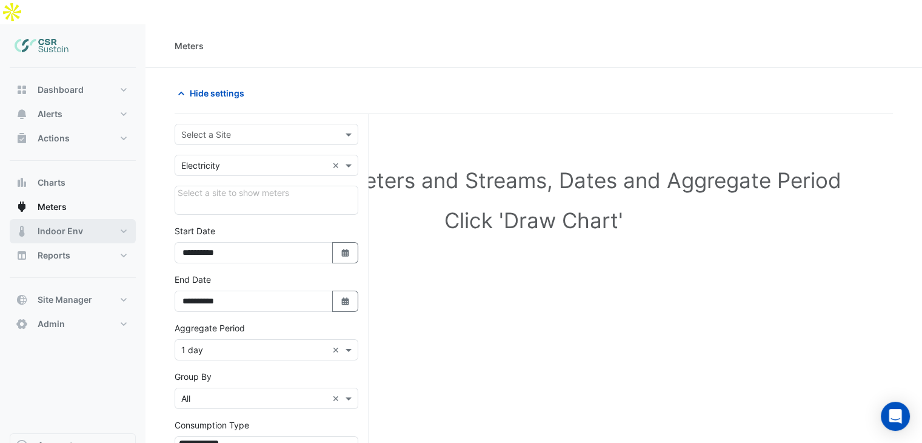
click at [73, 225] on span "Indoor Env" at bounding box center [60, 231] width 45 height 12
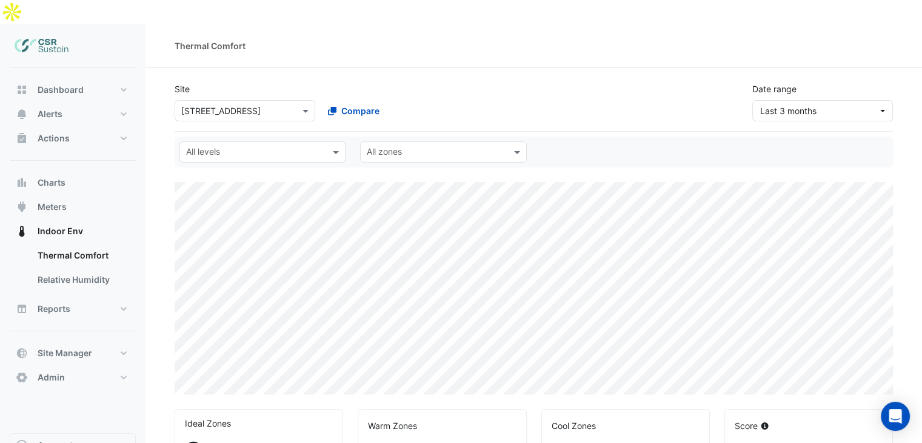
select select "***"
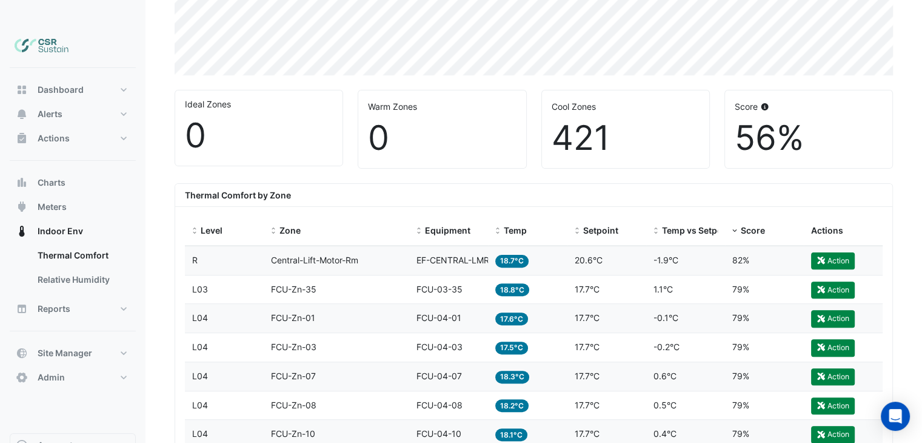
scroll to position [241, 0]
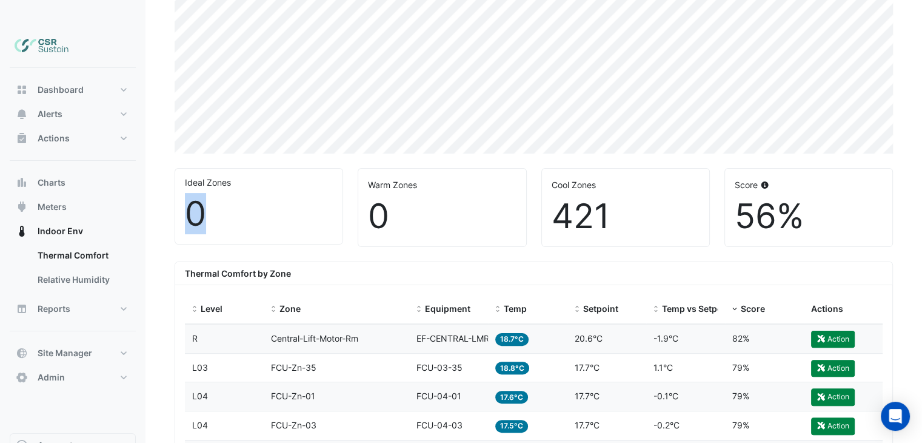
drag, startPoint x: 228, startPoint y: 180, endPoint x: 216, endPoint y: 187, distance: 13.8
drag, startPoint x: 216, startPoint y: 187, endPoint x: 320, endPoint y: 185, distance: 104.3
click at [216, 193] on div "0" at bounding box center [259, 213] width 148 height 41
drag, startPoint x: 440, startPoint y: 182, endPoint x: 372, endPoint y: 181, distance: 68.5
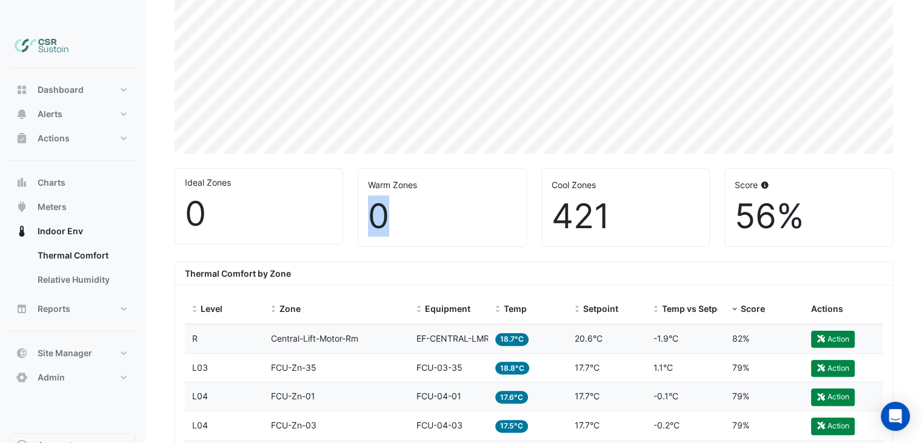
click at [372, 196] on div "0" at bounding box center [442, 216] width 148 height 41
click at [397, 196] on div "0" at bounding box center [442, 216] width 148 height 41
drag, startPoint x: 628, startPoint y: 185, endPoint x: 535, endPoint y: 182, distance: 93.4
click at [535, 182] on div "Cool Zones 421" at bounding box center [625, 207] width 183 height 79
click at [586, 196] on div "421" at bounding box center [626, 216] width 148 height 41
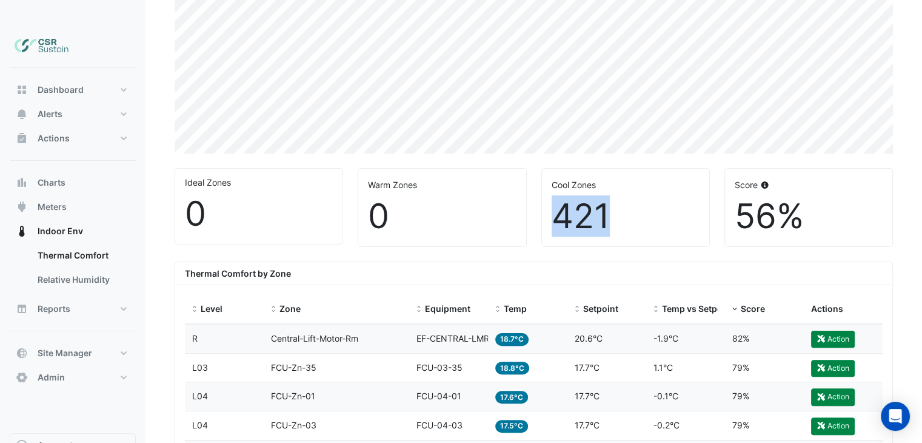
drag, startPoint x: 605, startPoint y: 192, endPoint x: 547, endPoint y: 187, distance: 57.7
click at [547, 187] on div "Cool Zones 421" at bounding box center [625, 208] width 167 height 78
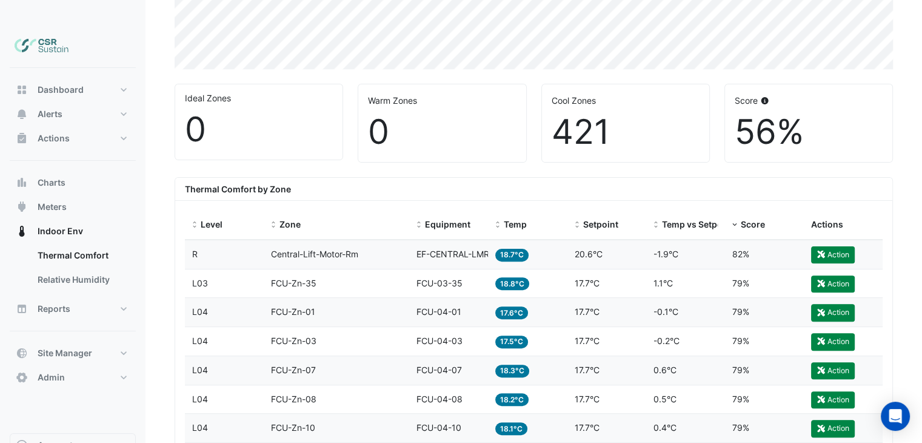
scroll to position [358, 0]
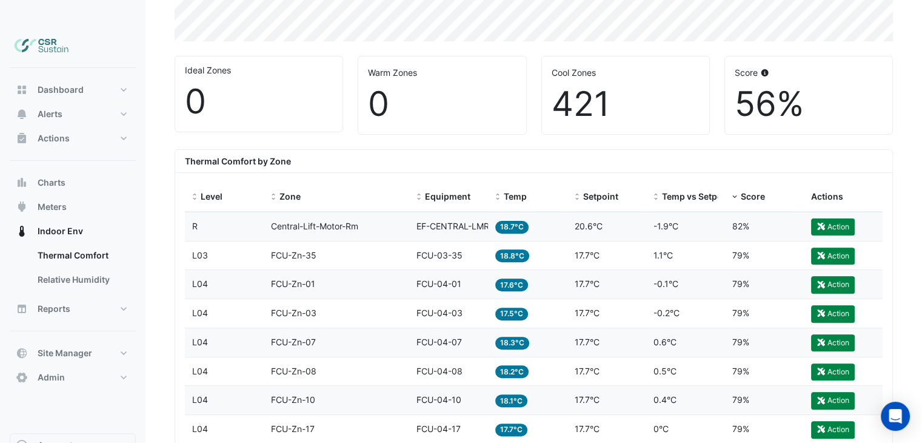
drag, startPoint x: 593, startPoint y: 250, endPoint x: 575, endPoint y: 255, distance: 19.6
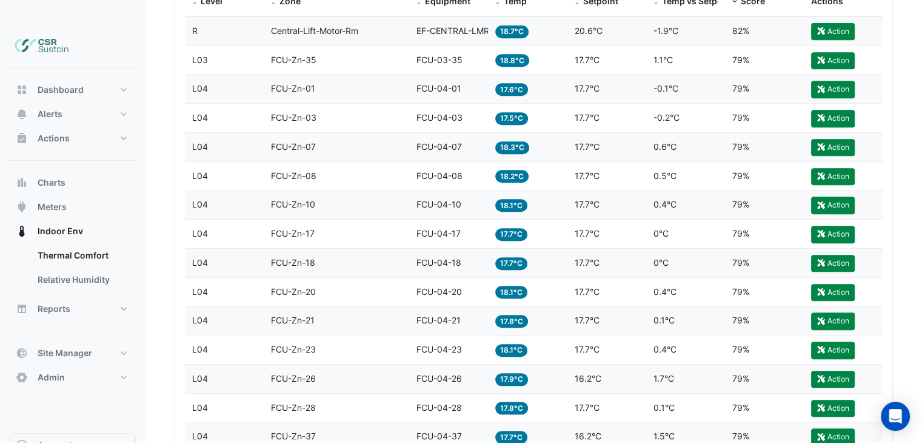
drag, startPoint x: 520, startPoint y: 207, endPoint x: 534, endPoint y: 306, distance: 99.8
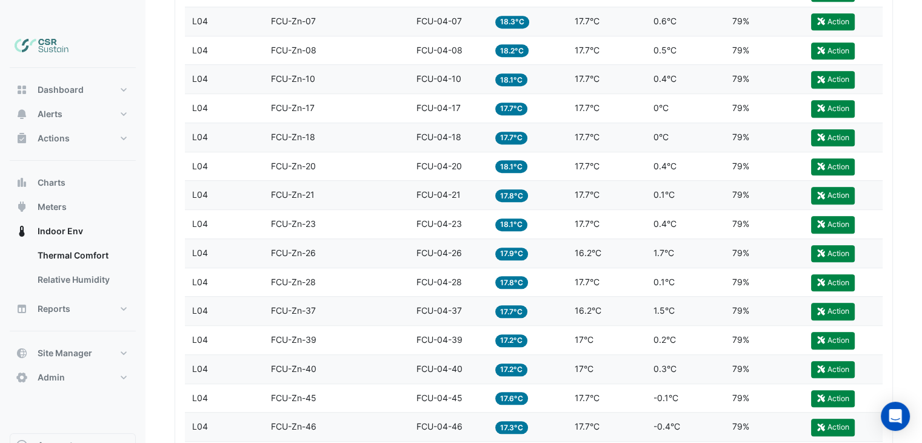
scroll to position [235, 0]
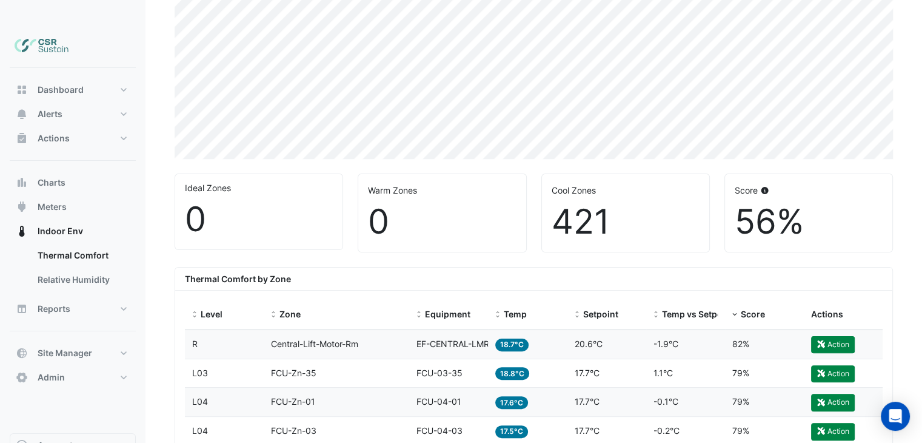
drag, startPoint x: 549, startPoint y: 247, endPoint x: 532, endPoint y: 156, distance: 92.4
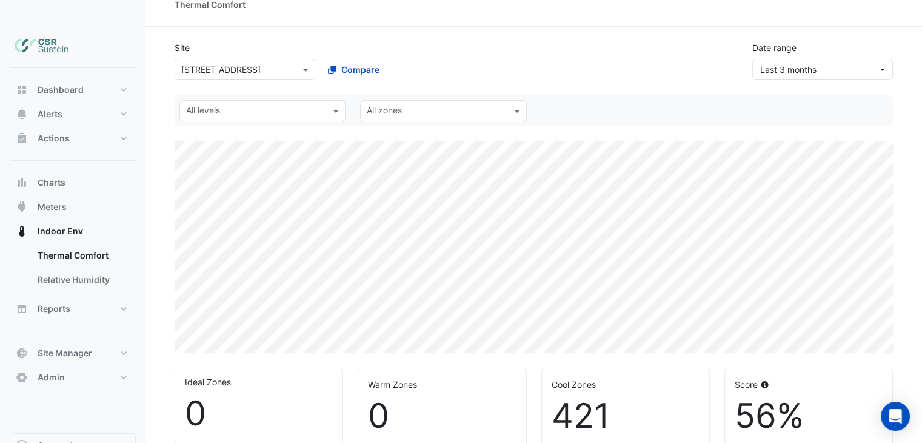
scroll to position [0, 0]
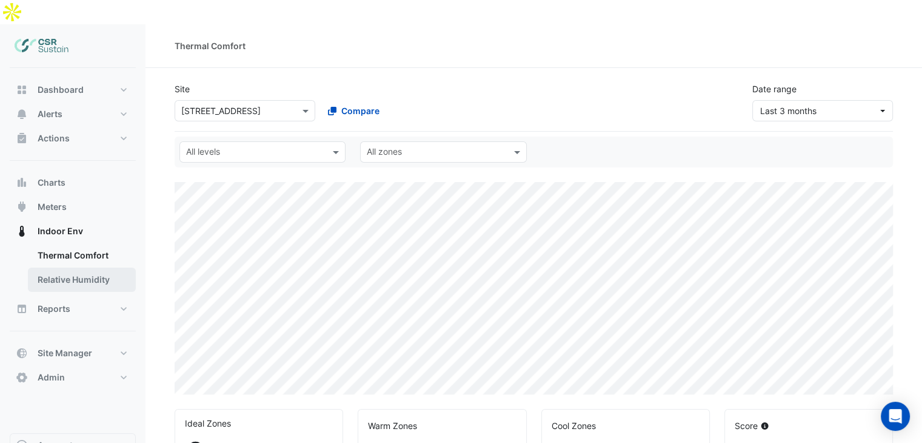
click at [65, 267] on link "Relative Humidity" at bounding box center [82, 279] width 108 height 24
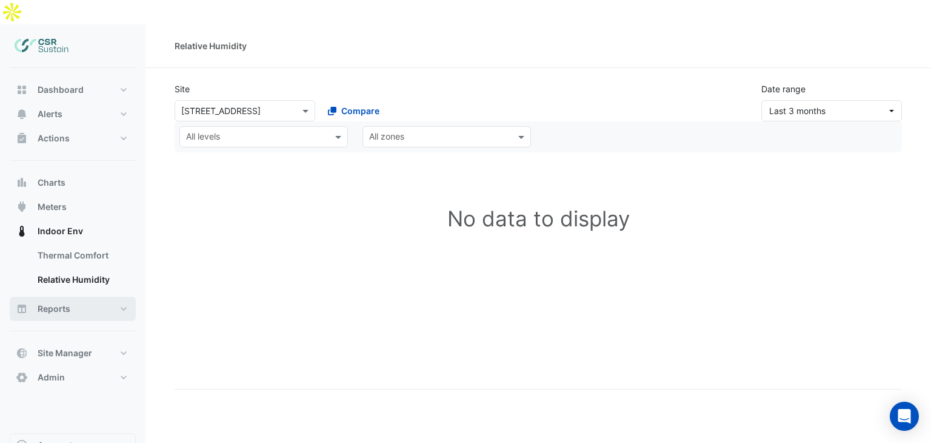
click at [96, 296] on button "Reports" at bounding box center [73, 308] width 126 height 24
select select "***"
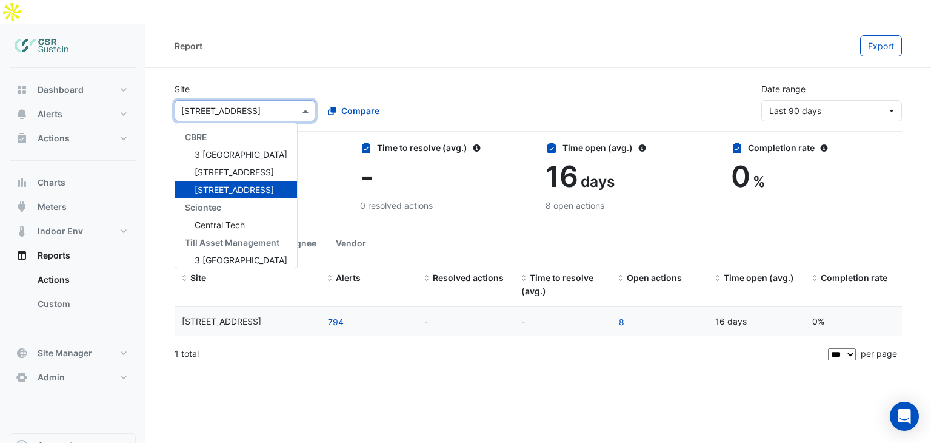
click at [244, 105] on input "text" at bounding box center [232, 111] width 103 height 13
click at [244, 100] on div "× 8 Exchange Quay" at bounding box center [245, 110] width 141 height 21
click at [261, 376] on div "Report Export Site × 8 Exchange Quay CBRE 3 St. Paul's Place 5 Exchange Quay 8 …" at bounding box center [538, 245] width 786 height 443
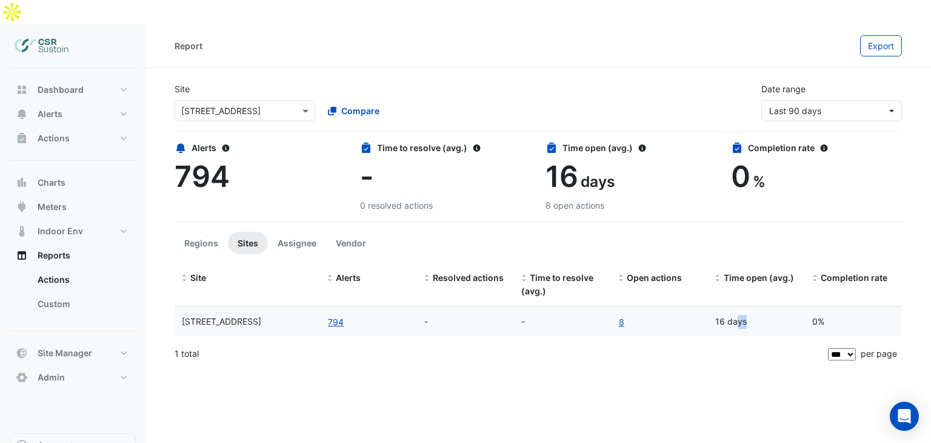
click at [715, 315] on div "16 days" at bounding box center [756, 322] width 82 height 14
drag, startPoint x: 821, startPoint y: 298, endPoint x: 810, endPoint y: 298, distance: 11.5
click at [810, 307] on datatable-body-cell "0%" at bounding box center [853, 321] width 97 height 29
click at [206, 232] on button "Regions" at bounding box center [201, 243] width 53 height 22
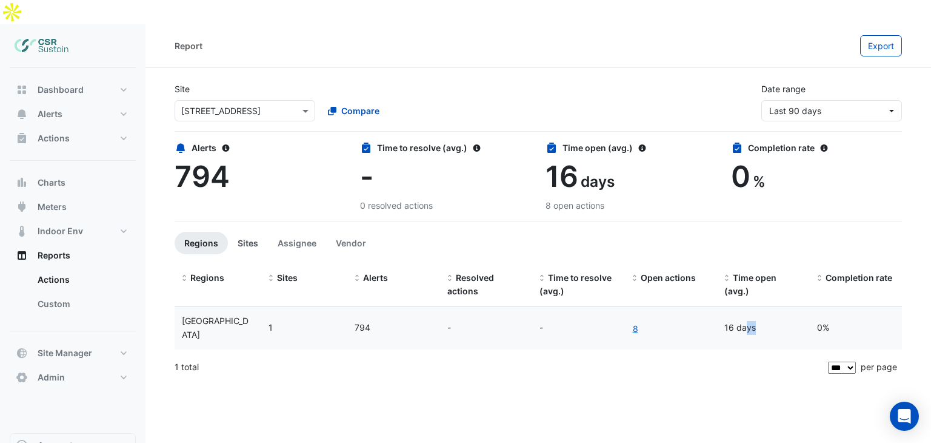
click at [233, 232] on button "Sites" at bounding box center [248, 243] width 40 height 22
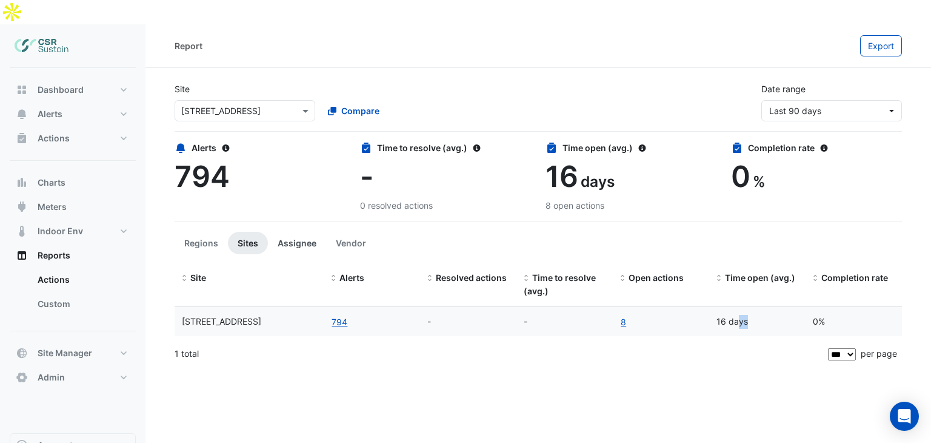
click at [290, 232] on button "Assignee" at bounding box center [297, 243] width 58 height 22
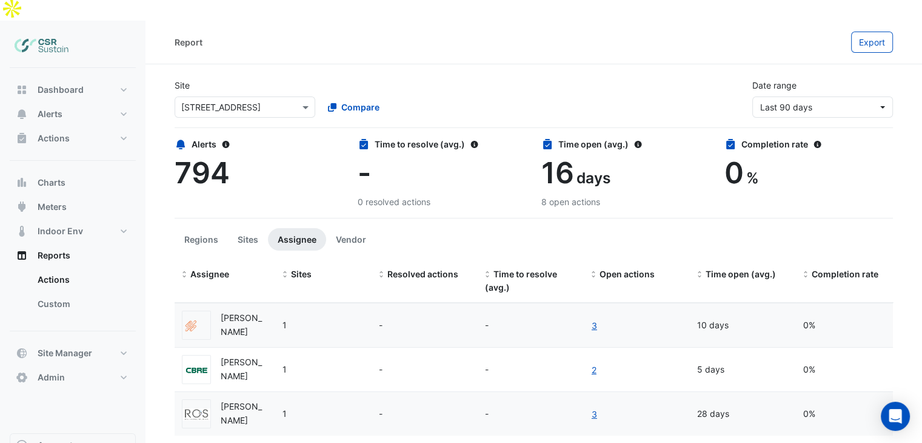
drag, startPoint x: 329, startPoint y: 331, endPoint x: 332, endPoint y: 356, distance: 25.1
drag, startPoint x: 240, startPoint y: 301, endPoint x: 255, endPoint y: 321, distance: 24.7
click at [237, 310] on div "[PERSON_NAME]" at bounding box center [244, 324] width 47 height 28
drag, startPoint x: 254, startPoint y: 345, endPoint x: 240, endPoint y: 346, distance: 14.0
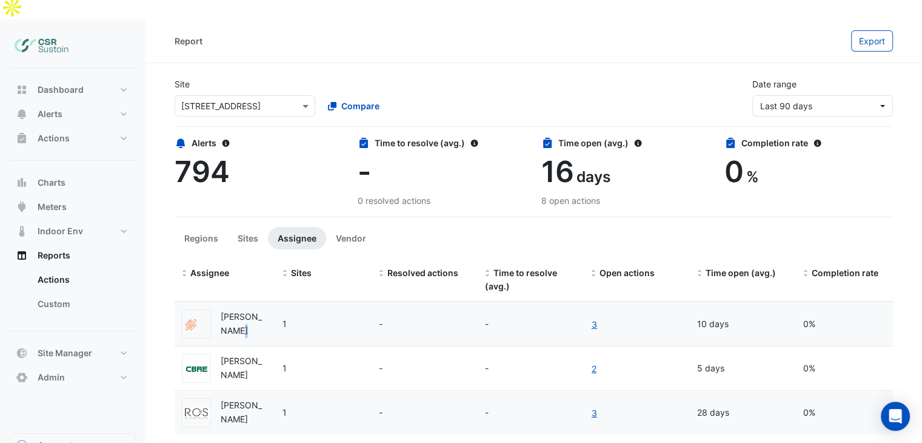
click at [240, 354] on div "[PERSON_NAME]" at bounding box center [244, 368] width 47 height 28
click at [239, 398] on div "[PERSON_NAME]" at bounding box center [244, 412] width 47 height 28
click at [371, 227] on button "Vendor" at bounding box center [351, 238] width 50 height 22
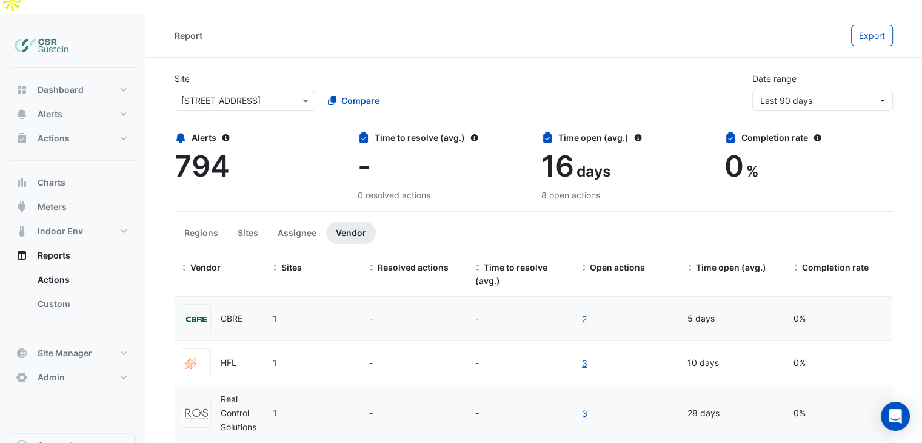
drag, startPoint x: 267, startPoint y: 321, endPoint x: 267, endPoint y: 332, distance: 10.9
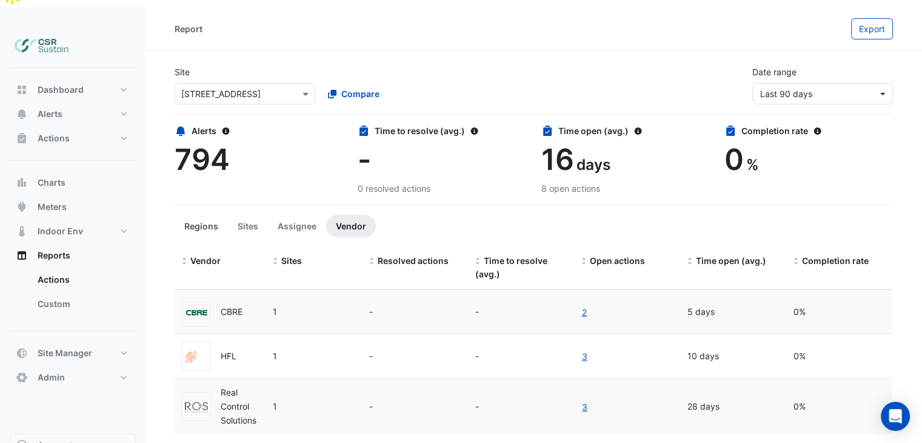
click at [213, 215] on button "Regions" at bounding box center [201, 226] width 53 height 22
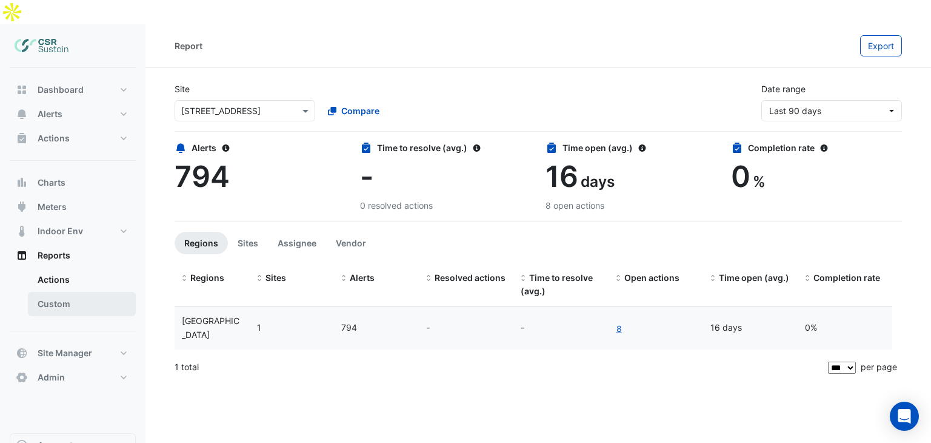
click at [82, 292] on link "Custom" at bounding box center [82, 304] width 108 height 24
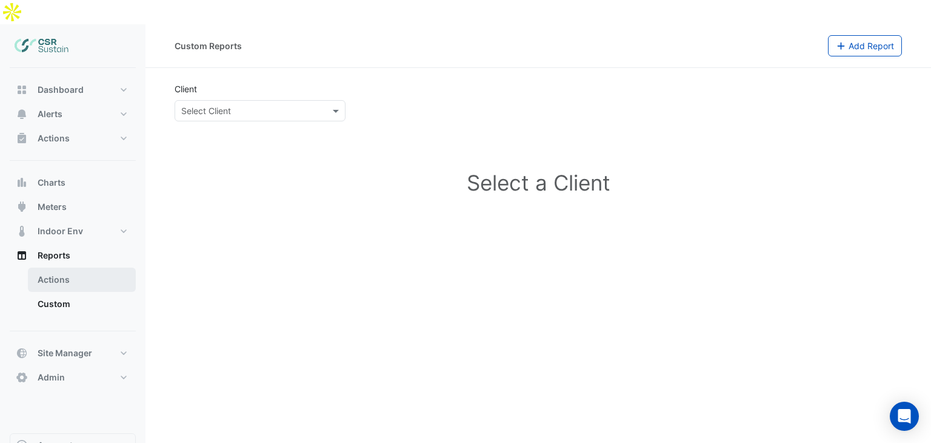
click at [129, 267] on link "Actions" at bounding box center [82, 279] width 108 height 24
select select "***"
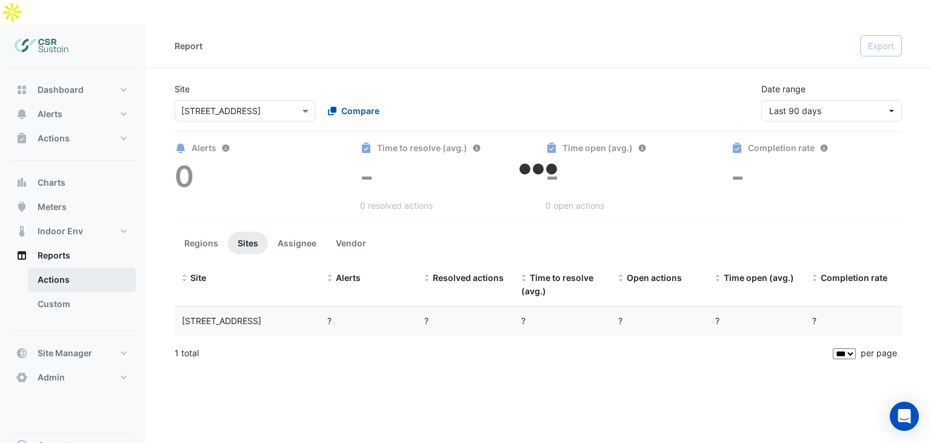
click at [105, 267] on link "Actions" at bounding box center [82, 279] width 108 height 24
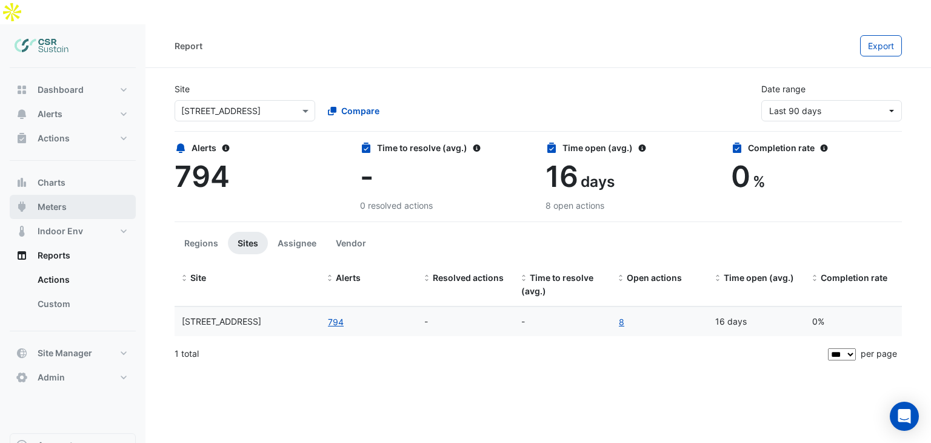
click at [75, 195] on button "Meters" at bounding box center [73, 207] width 126 height 24
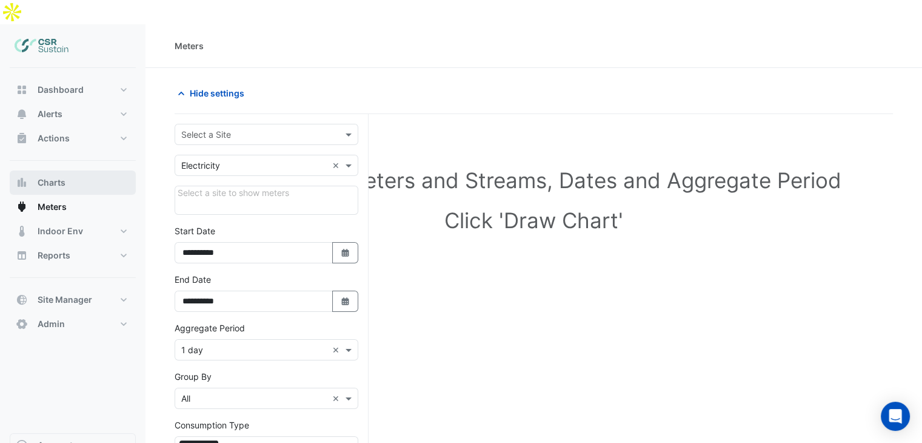
click at [77, 170] on button "Charts" at bounding box center [73, 182] width 126 height 24
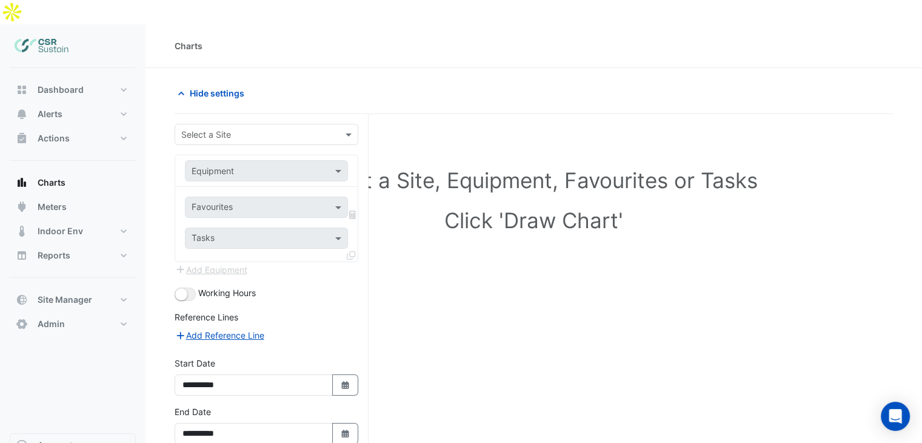
click at [289, 114] on div "**********" at bounding box center [272, 313] width 194 height 399
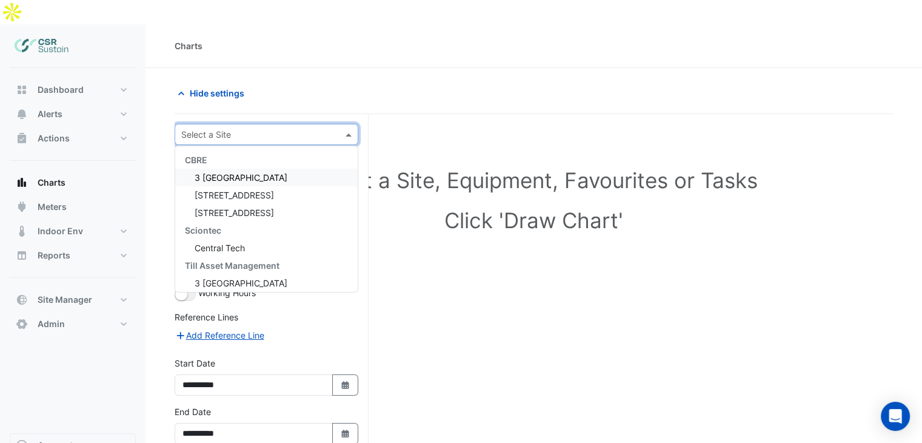
click at [281, 129] on input "text" at bounding box center [254, 135] width 146 height 13
drag, startPoint x: 62, startPoint y: 171, endPoint x: 65, endPoint y: 181, distance: 10.9
click at [62, 195] on button "Meters" at bounding box center [73, 207] width 126 height 24
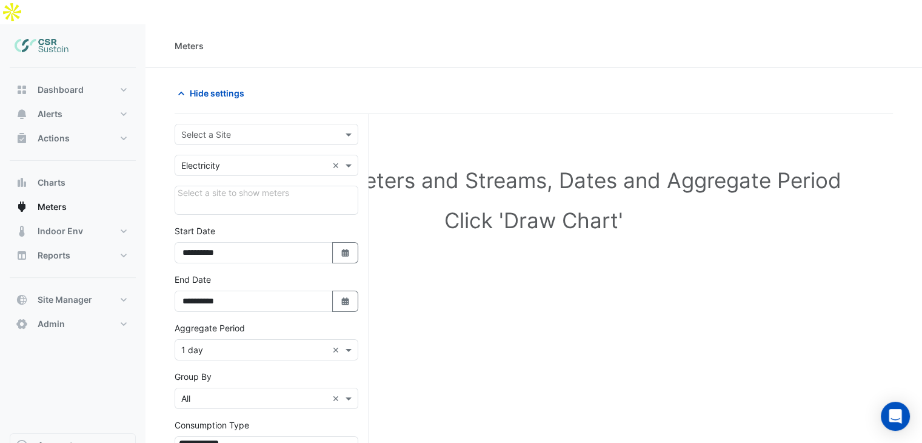
drag, startPoint x: 65, startPoint y: 181, endPoint x: 182, endPoint y: 178, distance: 116.4
click at [65, 201] on span "Meters" at bounding box center [52, 207] width 29 height 12
click at [289, 124] on form "**********" at bounding box center [267, 359] width 184 height 470
drag, startPoint x: 287, startPoint y: 116, endPoint x: 280, endPoint y: 121, distance: 7.9
click at [286, 124] on div "Select a Site" at bounding box center [267, 134] width 184 height 21
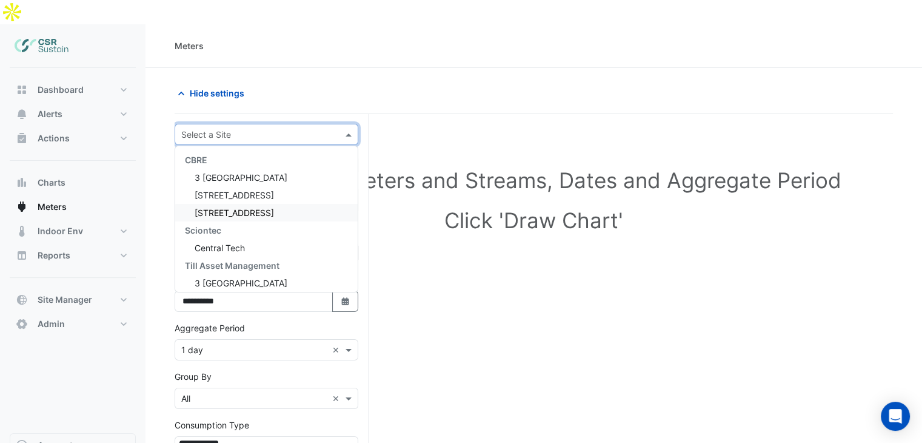
click at [204, 204] on div "[STREET_ADDRESS]" at bounding box center [266, 213] width 182 height 18
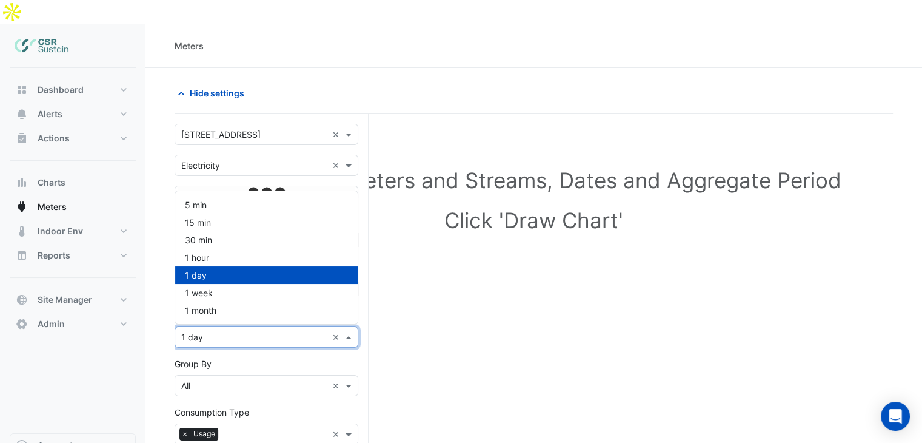
click at [239, 331] on input "text" at bounding box center [254, 337] width 146 height 13
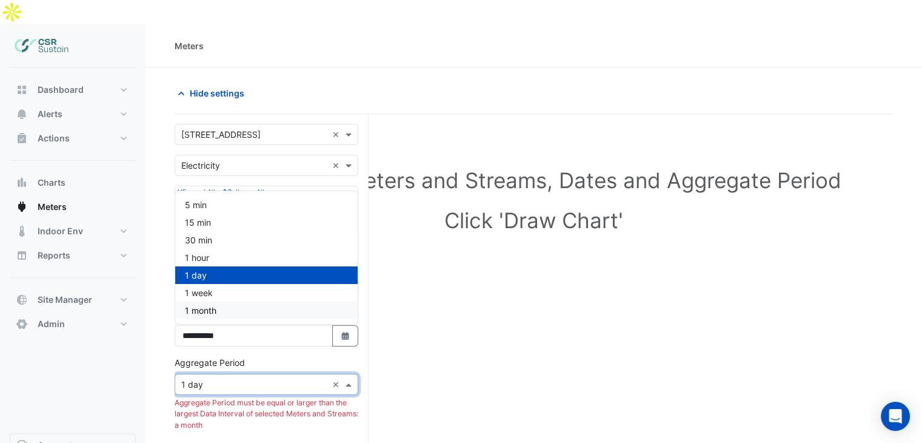
click at [204, 305] on span "1 month" at bounding box center [201, 310] width 32 height 10
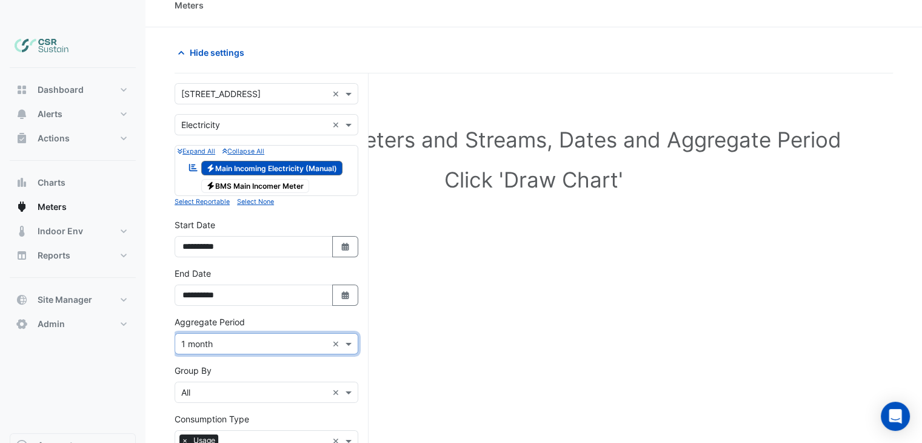
scroll to position [121, 0]
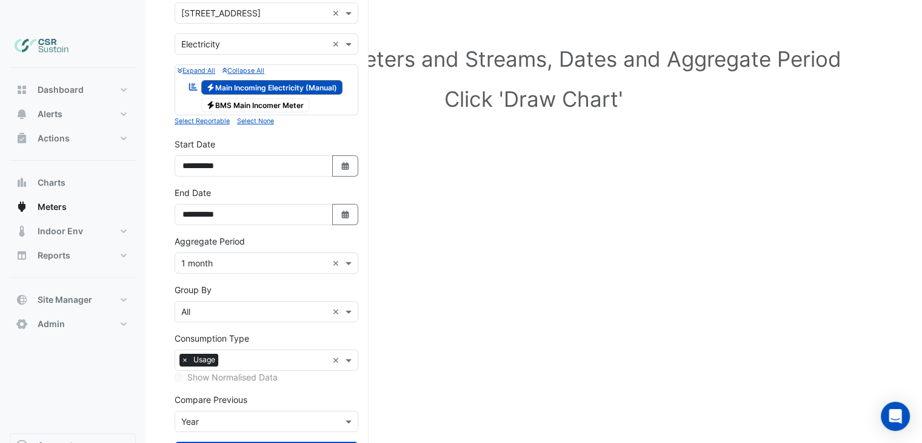
drag, startPoint x: 261, startPoint y: 421, endPoint x: 330, endPoint y: 402, distance: 72.2
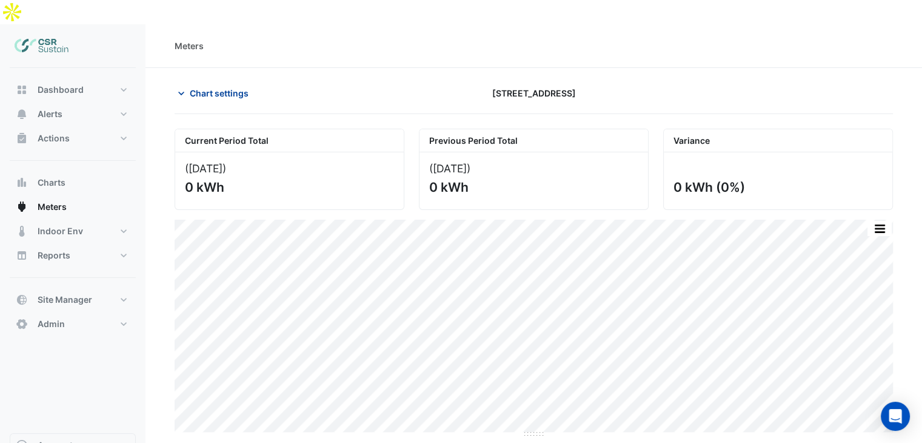
click at [213, 87] on span "Chart settings" at bounding box center [219, 93] width 59 height 13
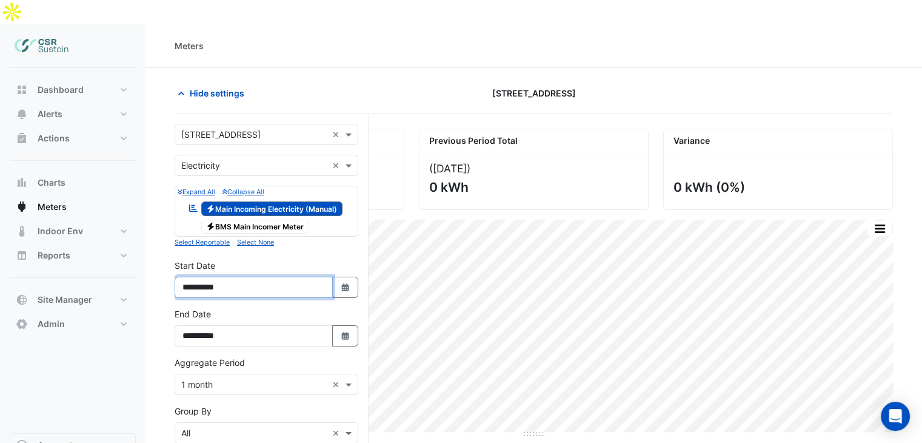
click at [241, 276] on input "**********" at bounding box center [254, 286] width 158 height 21
click at [336, 276] on button "Select Date" at bounding box center [345, 286] width 27 height 21
select select "*"
select select "****"
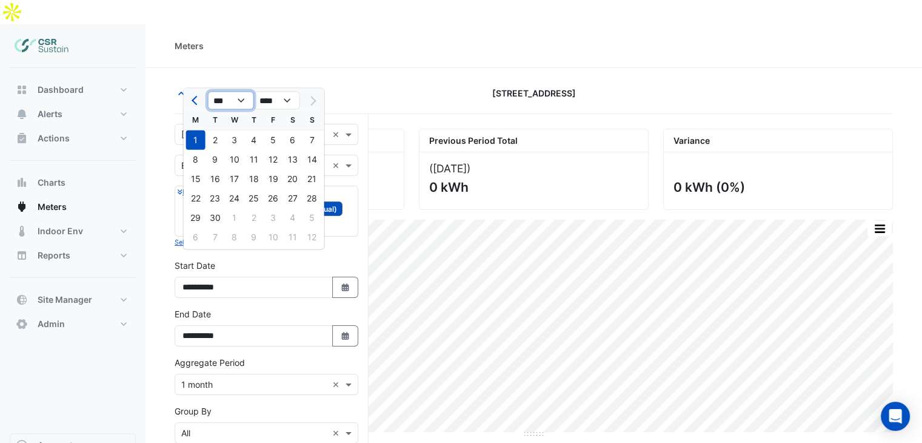
click at [231, 104] on select "*** *** *** *** *** *** *** *** ***" at bounding box center [231, 101] width 46 height 18
select select "*"
click at [208, 92] on select "*** *** *** *** *** *** *** *** ***" at bounding box center [231, 101] width 46 height 18
click at [270, 102] on select "**** **** **** **** **** **** **** **** **** **** ****" at bounding box center [277, 101] width 46 height 18
click at [235, 139] on div "1" at bounding box center [234, 139] width 19 height 19
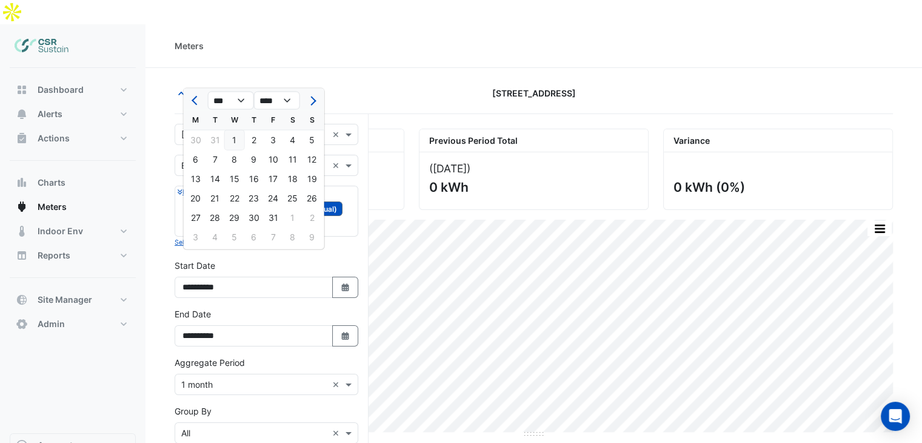
type input "**********"
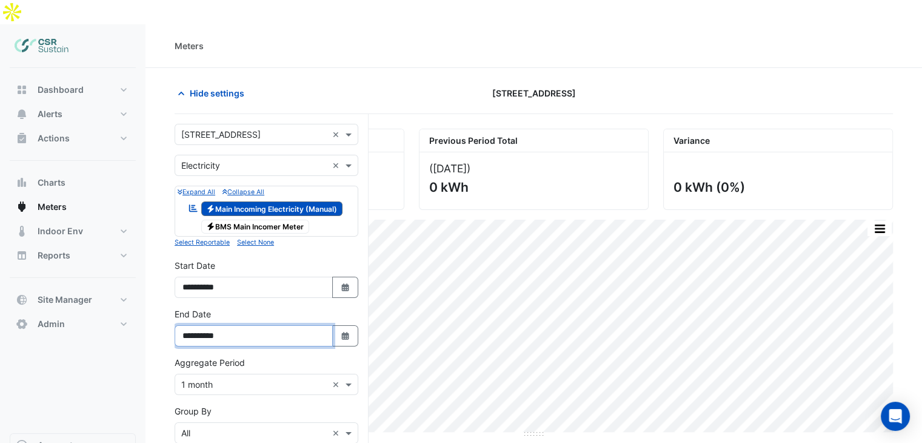
click at [217, 325] on input "**********" at bounding box center [254, 335] width 158 height 21
click at [350, 325] on button "Select Date" at bounding box center [345, 335] width 27 height 21
select select "*"
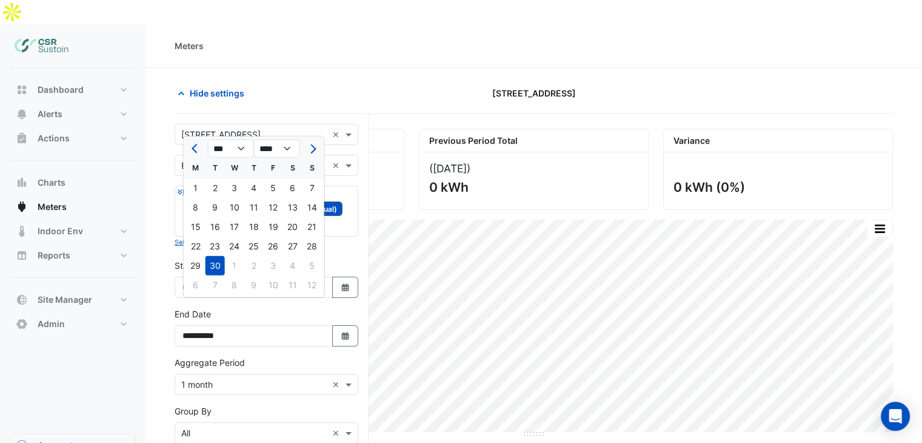
click at [360, 321] on div "**********" at bounding box center [266, 331] width 198 height 48
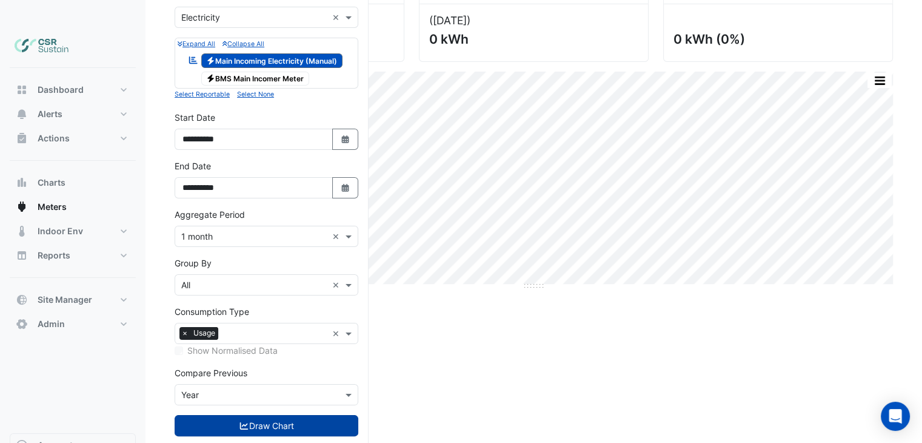
click at [309, 415] on button "Draw Chart" at bounding box center [267, 425] width 184 height 21
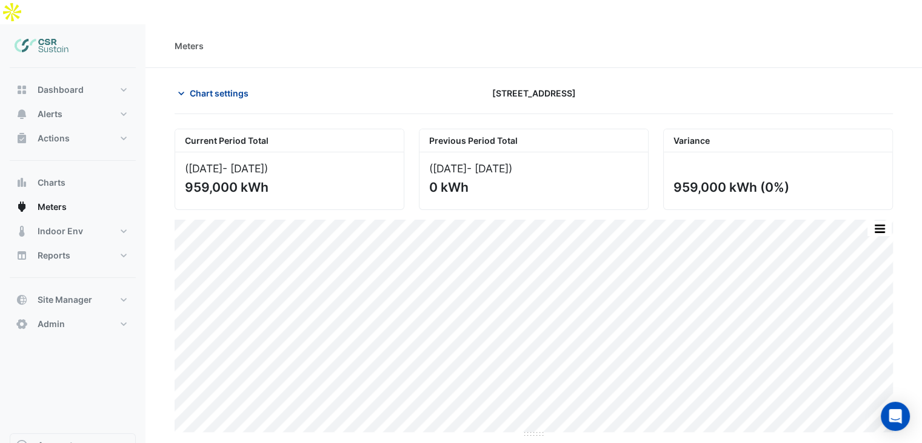
click at [200, 87] on span "Chart settings" at bounding box center [219, 93] width 59 height 13
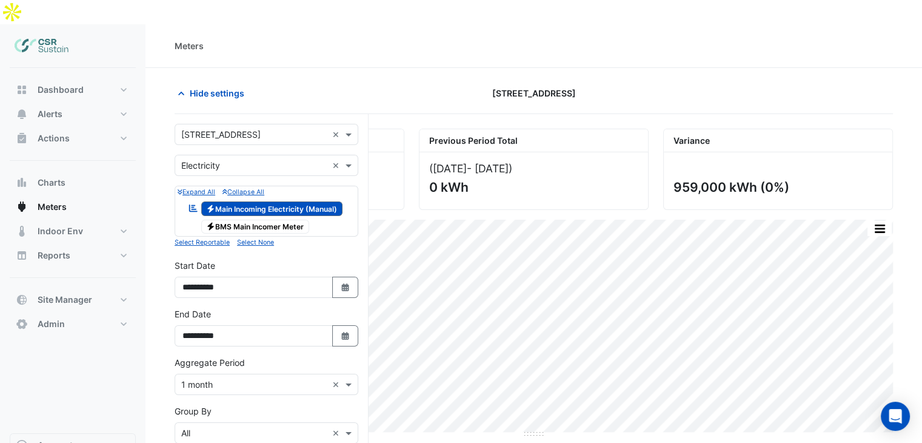
scroll to position [61, 0]
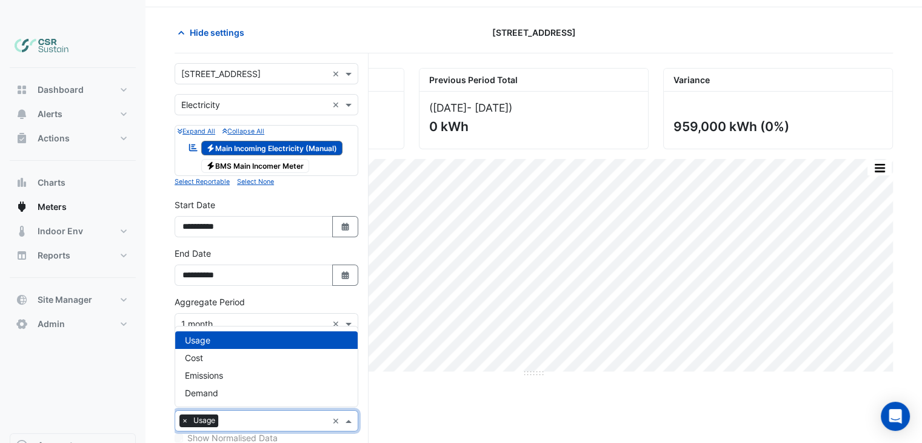
click at [256, 415] on input "text" at bounding box center [275, 421] width 104 height 13
click at [234, 366] on div "Emissions" at bounding box center [266, 375] width 182 height 18
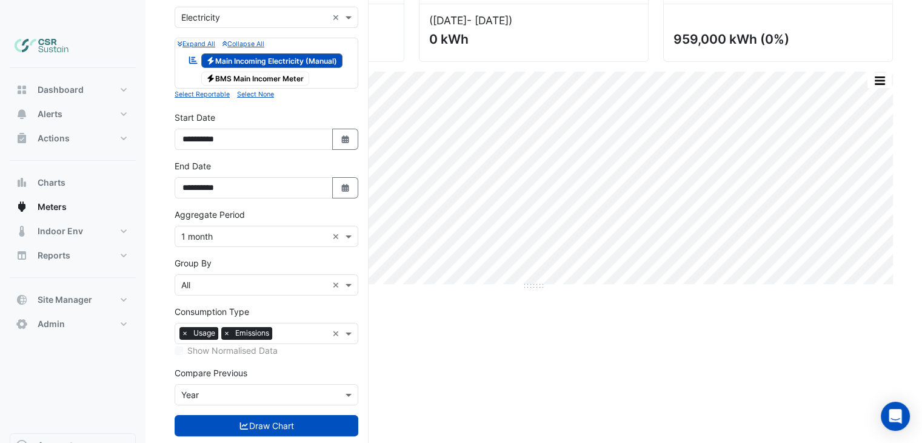
drag, startPoint x: 62, startPoint y: 384, endPoint x: 186, endPoint y: 379, distance: 124.4
drag, startPoint x: 210, startPoint y: 392, endPoint x: 252, endPoint y: 390, distance: 41.3
click at [211, 415] on button "Draw Chart" at bounding box center [267, 425] width 184 height 21
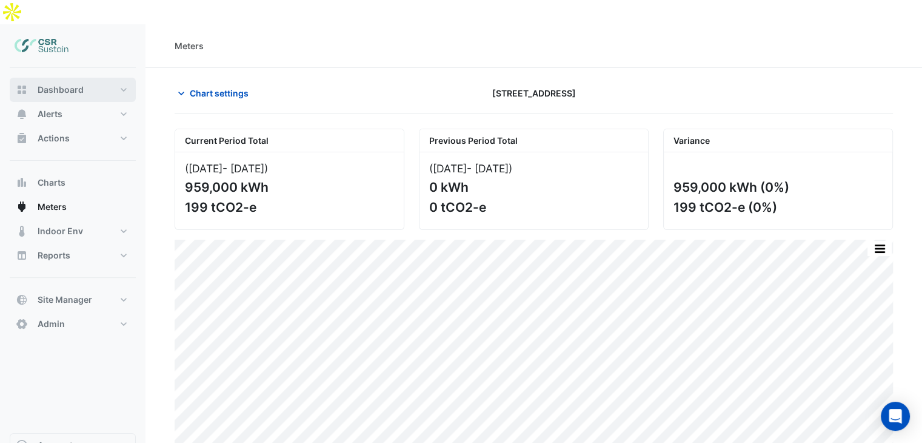
click at [43, 78] on button "Dashboard" at bounding box center [73, 90] width 126 height 24
select select "***"
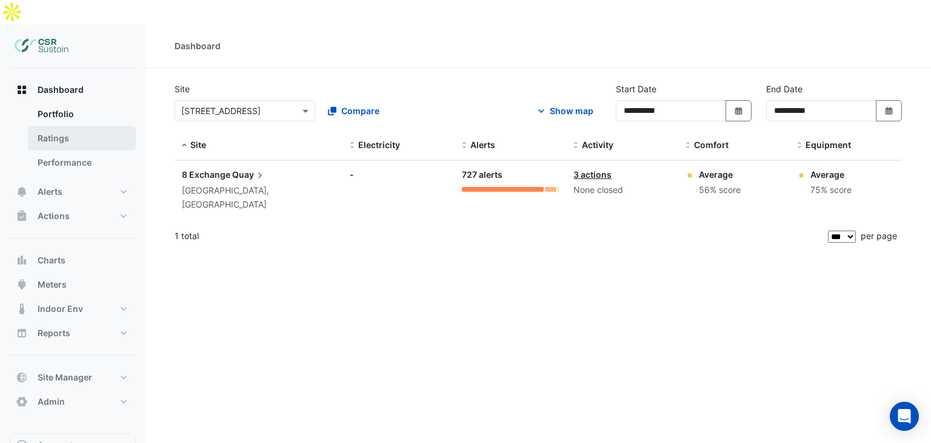
click at [79, 126] on link "Ratings" at bounding box center [82, 138] width 108 height 24
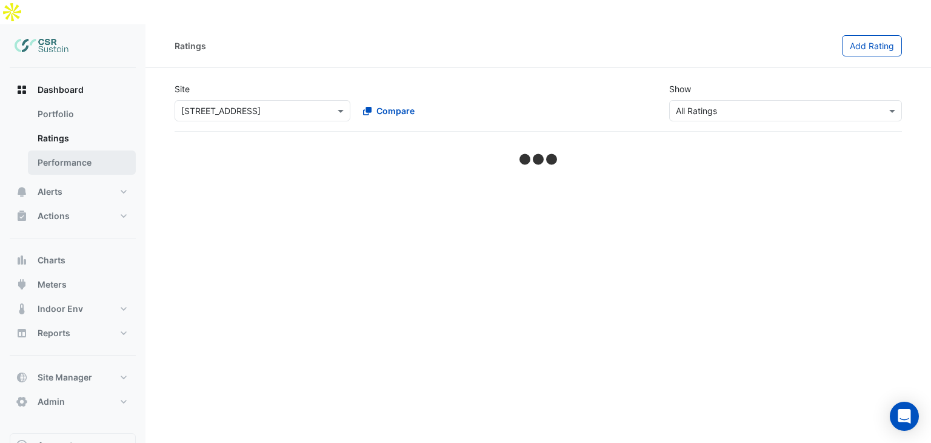
click at [81, 150] on link "Performance" at bounding box center [82, 162] width 108 height 24
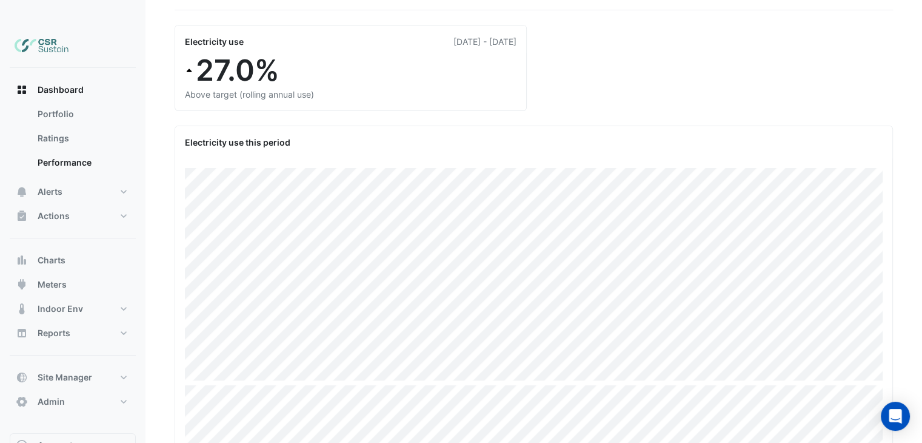
scroll to position [82, 0]
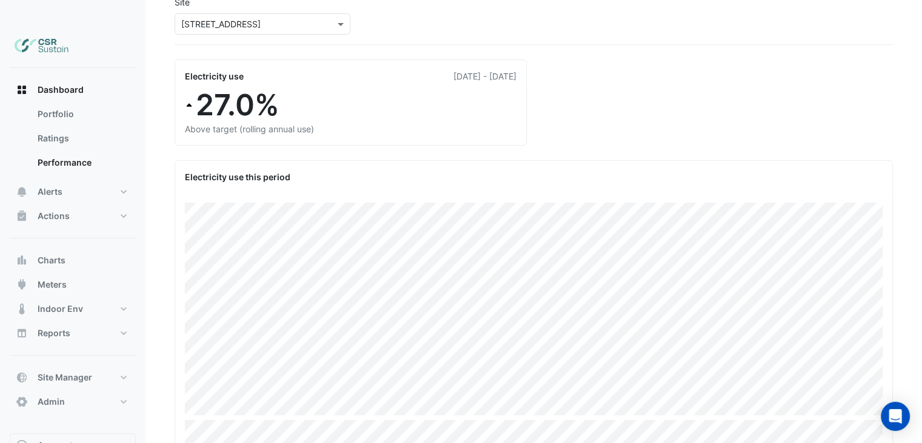
drag, startPoint x: 307, startPoint y: 105, endPoint x: 303, endPoint y: 56, distance: 48.6
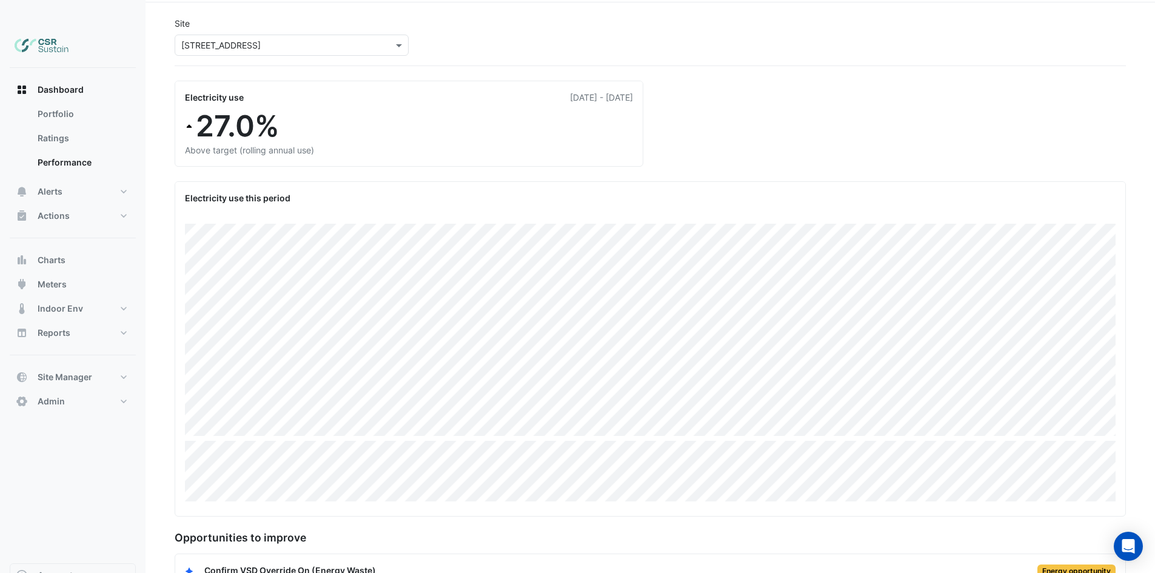
scroll to position [0, 0]
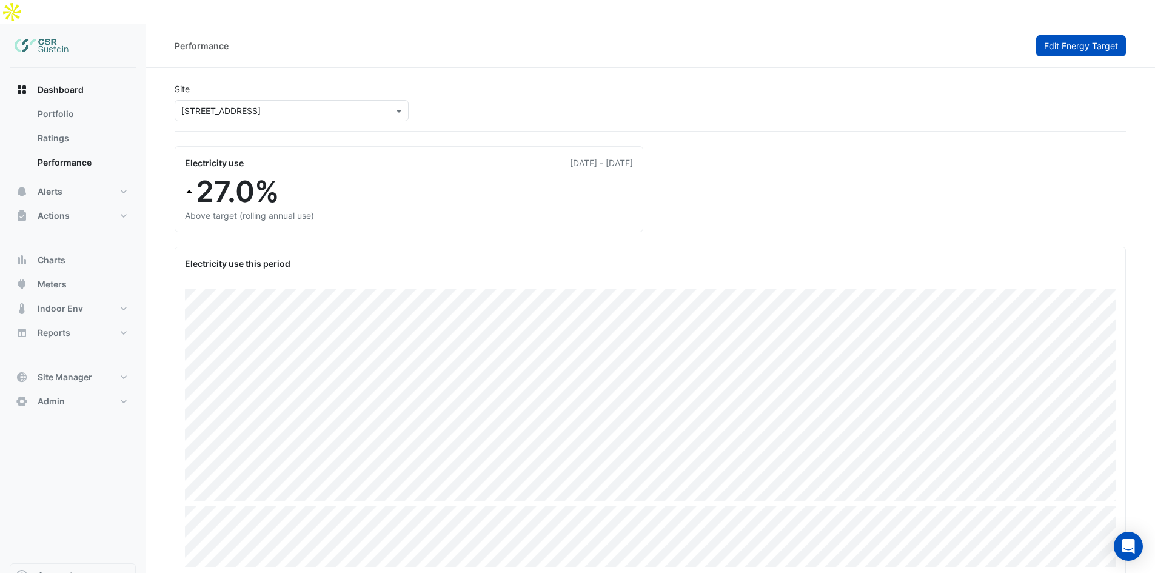
click at [930, 41] on span "Edit Energy Target" at bounding box center [1081, 46] width 74 height 10
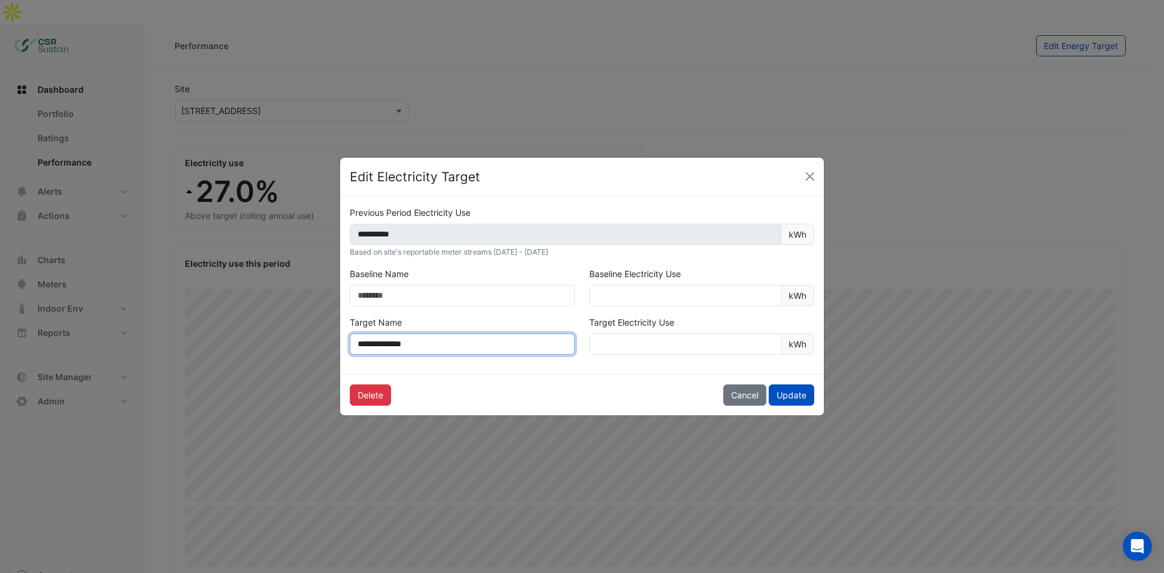
click at [450, 341] on input "**********" at bounding box center [462, 343] width 225 height 21
drag, startPoint x: 479, startPoint y: 343, endPoint x: 579, endPoint y: 358, distance: 100.5
click at [290, 342] on ngb-modal-window "**********" at bounding box center [582, 286] width 1164 height 573
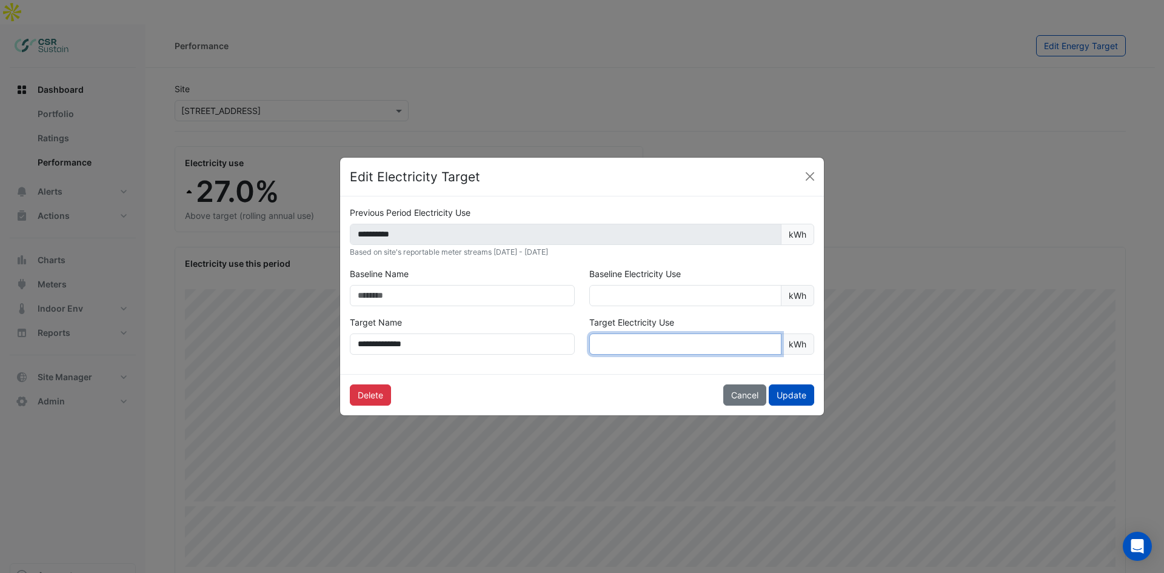
click at [733, 351] on input "******" at bounding box center [685, 343] width 192 height 21
drag, startPoint x: 725, startPoint y: 347, endPoint x: 449, endPoint y: 344, distance: 275.8
click at [472, 345] on div "**********" at bounding box center [581, 340] width 479 height 48
drag, startPoint x: 638, startPoint y: 346, endPoint x: 647, endPoint y: 347, distance: 9.1
click at [640, 346] on input "******" at bounding box center [685, 343] width 192 height 21
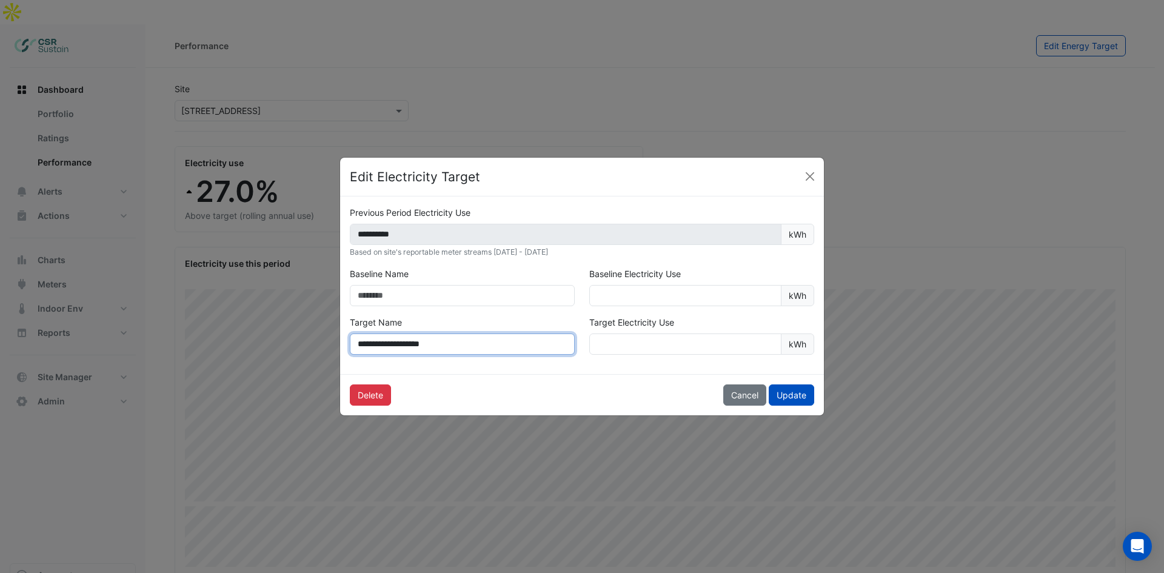
paste input "****"
drag, startPoint x: 463, startPoint y: 346, endPoint x: 426, endPoint y: 342, distance: 37.2
click at [426, 342] on input "**********" at bounding box center [462, 343] width 225 height 21
type input "**********"
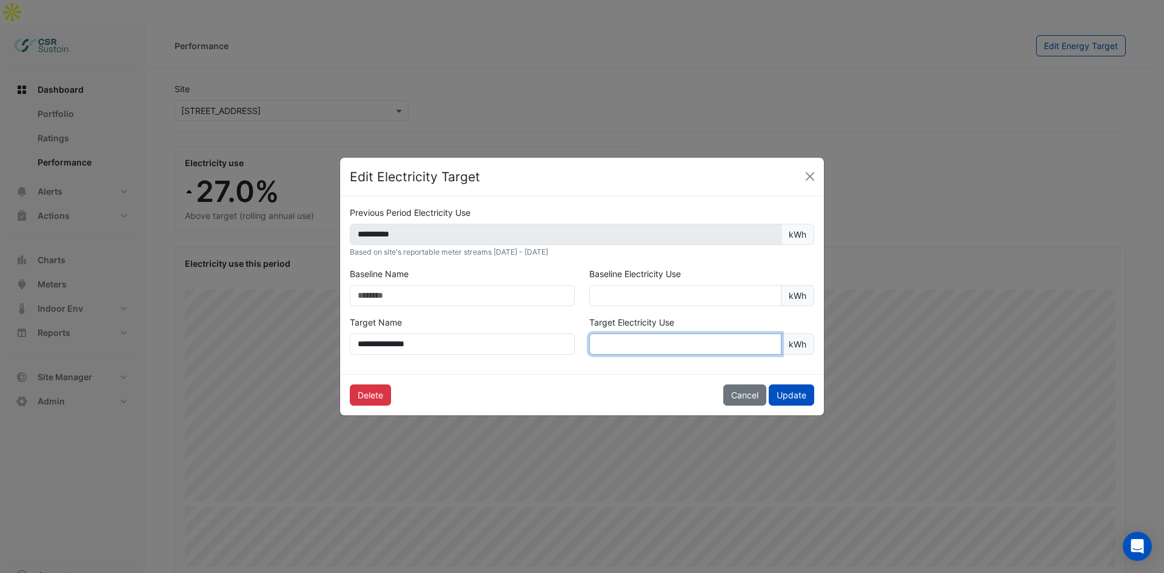
click at [641, 349] on input "******" at bounding box center [685, 343] width 192 height 21
drag, startPoint x: 621, startPoint y: 347, endPoint x: 506, endPoint y: 347, distance: 115.8
click at [506, 347] on div "**********" at bounding box center [581, 340] width 479 height 48
paste input "*"
type input "*******"
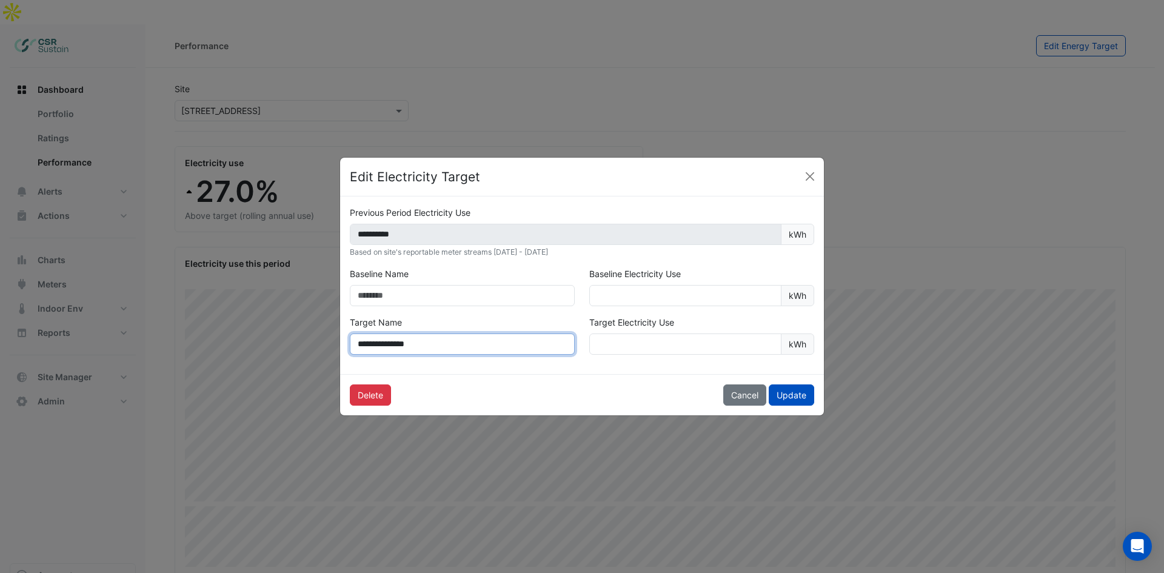
click at [509, 341] on input "**********" at bounding box center [462, 343] width 225 height 21
type input "**********"
click at [793, 394] on button "Update" at bounding box center [791, 394] width 45 height 21
